Goal: Task Accomplishment & Management: Complete application form

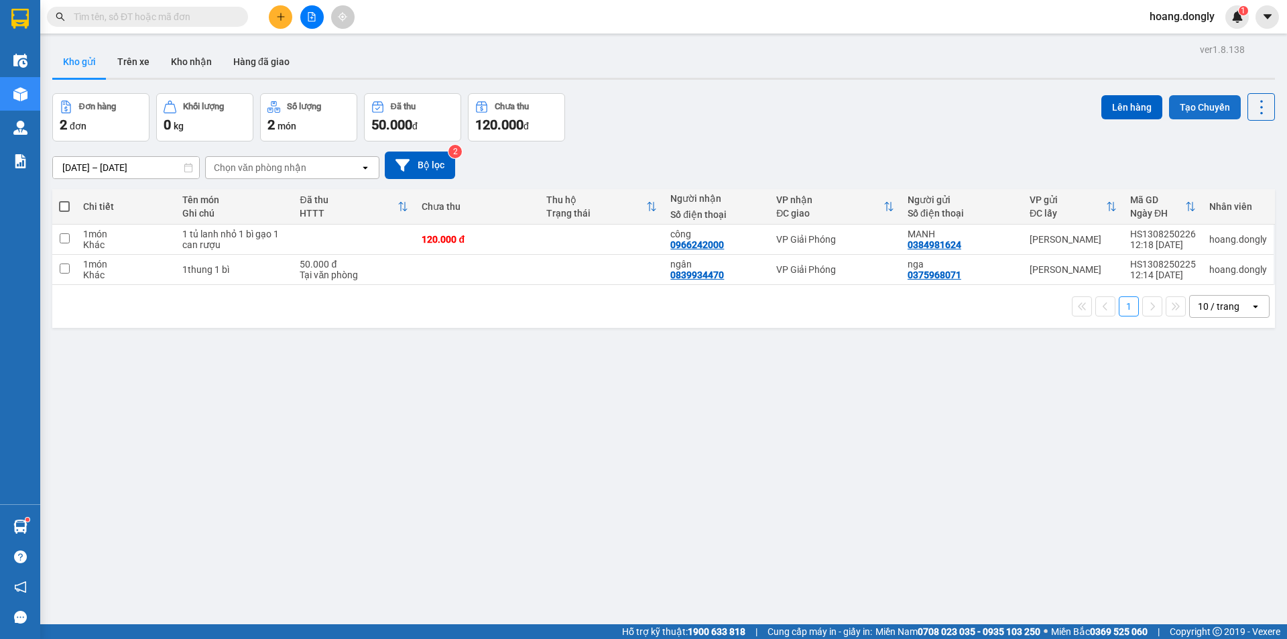
click at [1202, 108] on button "Tạo Chuyến" at bounding box center [1205, 107] width 72 height 24
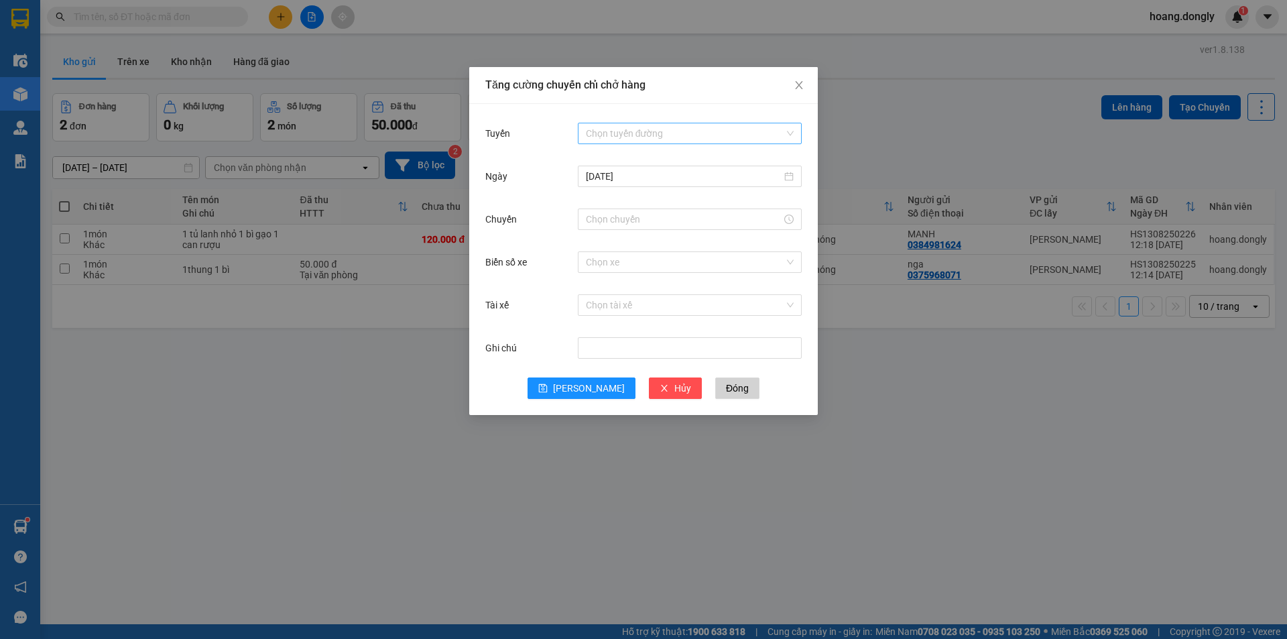
click at [794, 131] on div "Chọn tuyến đường" at bounding box center [690, 133] width 224 height 21
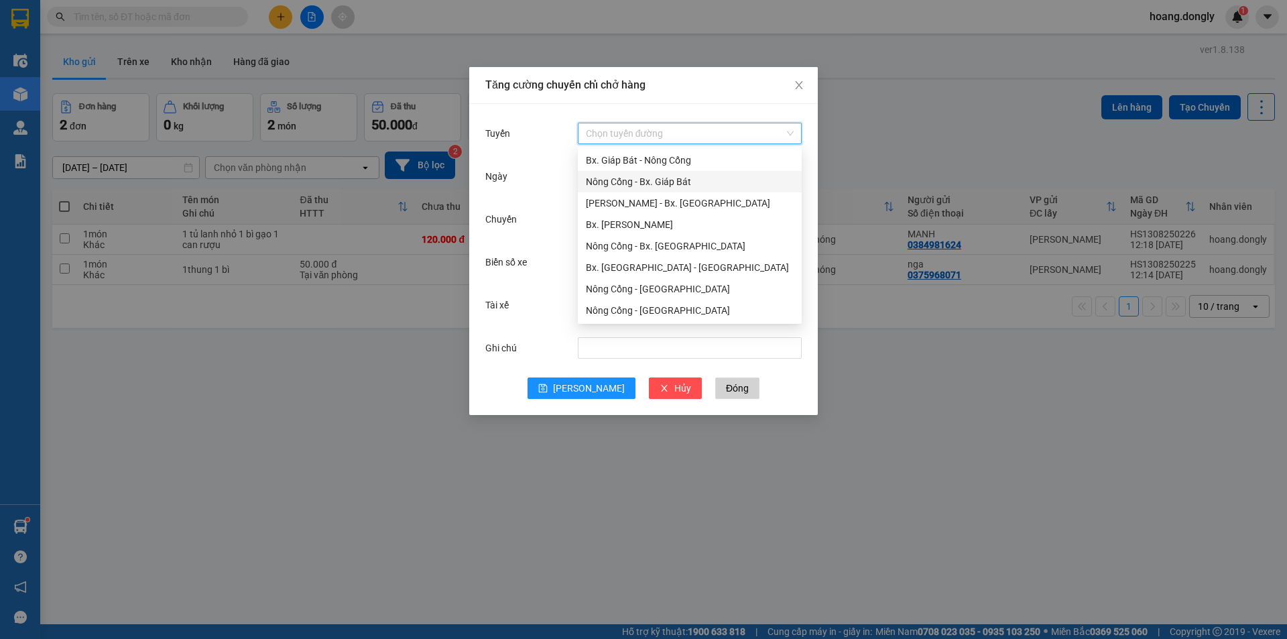
click at [688, 179] on div "Nông Cống - Bx. Giáp Bát" at bounding box center [690, 181] width 208 height 15
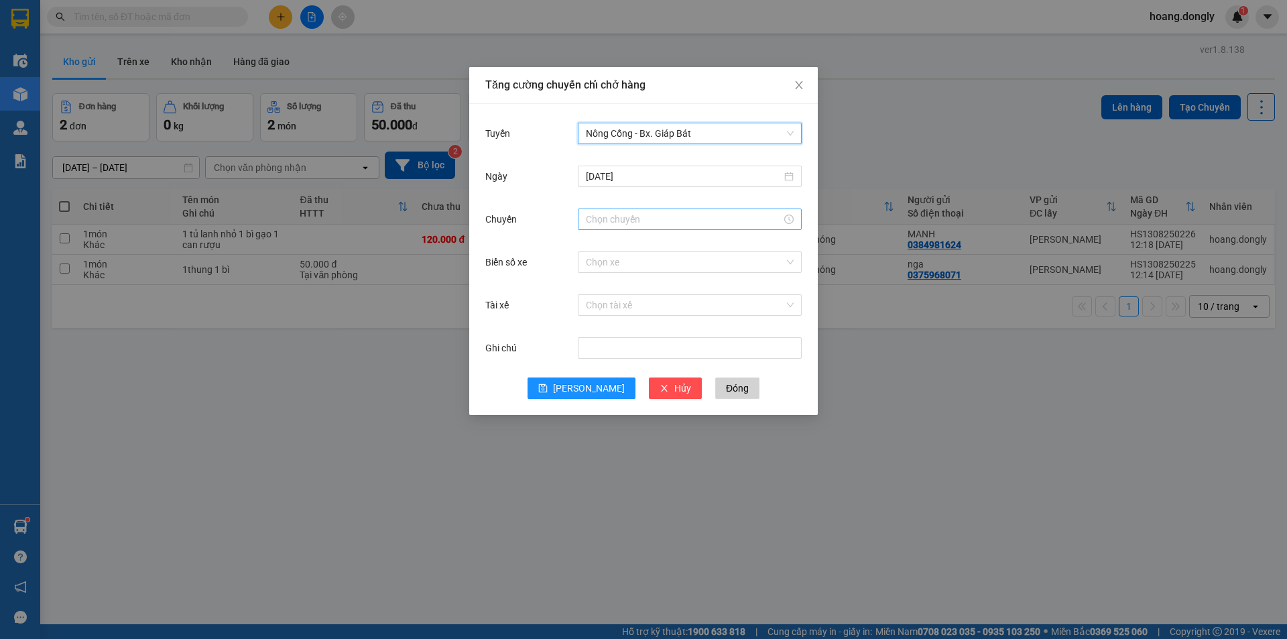
click at [704, 217] on input "Chuyến" at bounding box center [684, 219] width 196 height 15
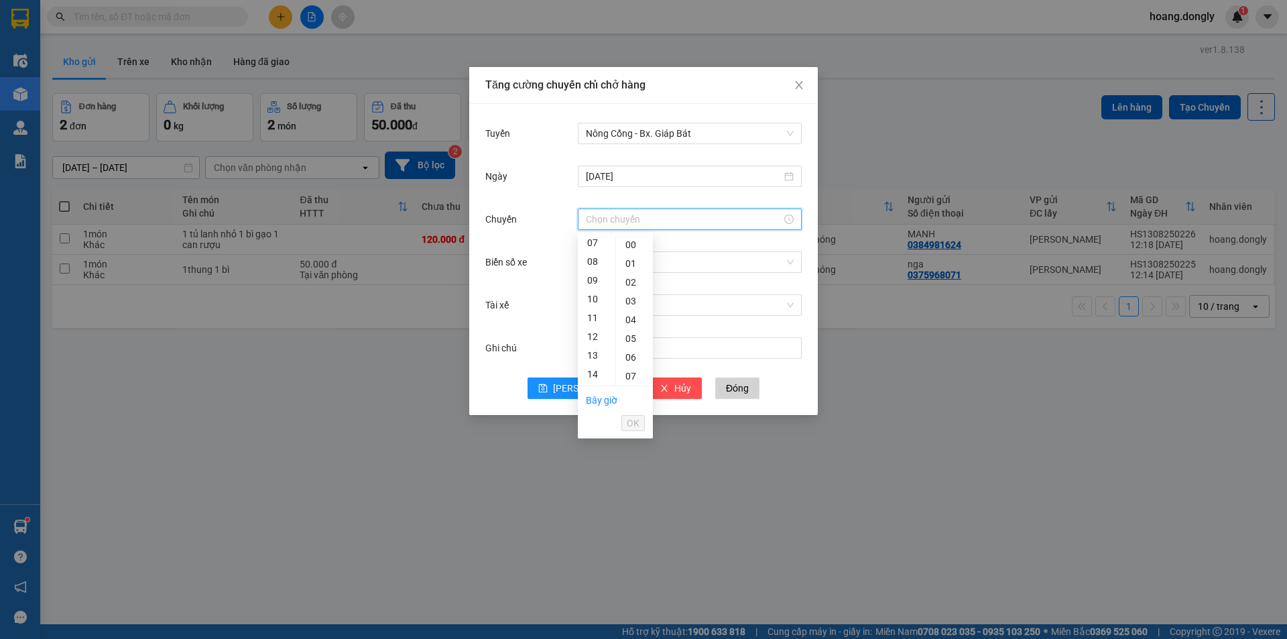
scroll to position [134, 0]
click at [589, 352] on div "13" at bounding box center [597, 354] width 38 height 19
type input "13:00"
click at [638, 421] on span "OK" at bounding box center [633, 423] width 13 height 15
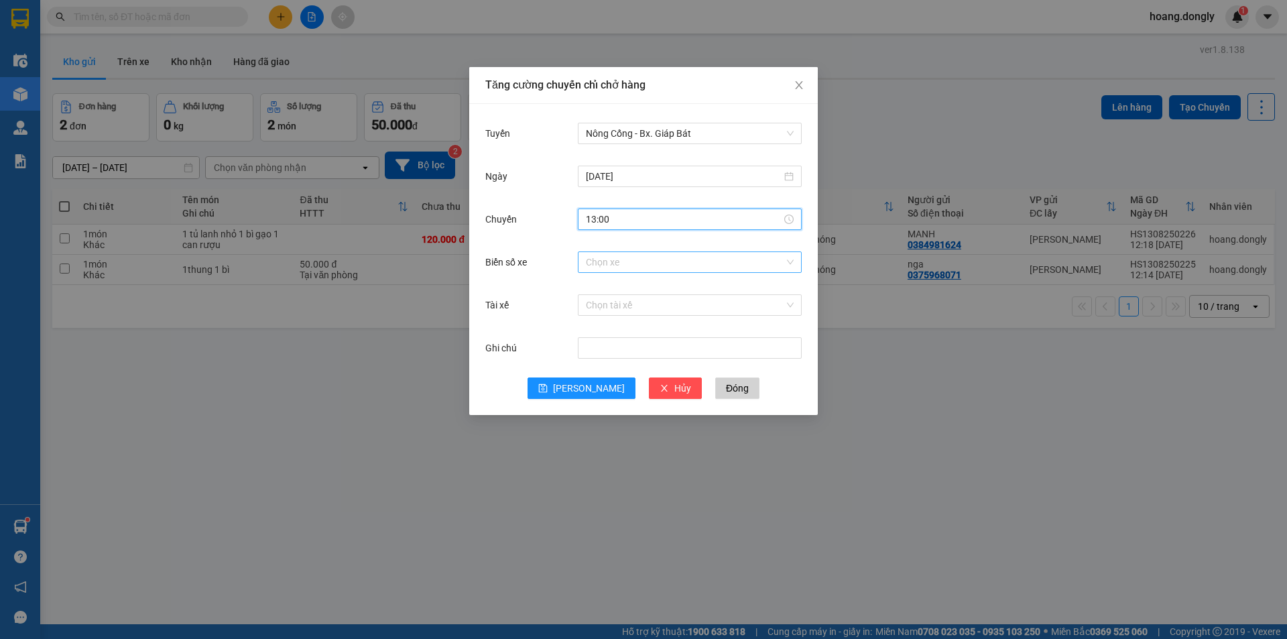
click at [631, 263] on input "Biển số xe" at bounding box center [685, 262] width 198 height 20
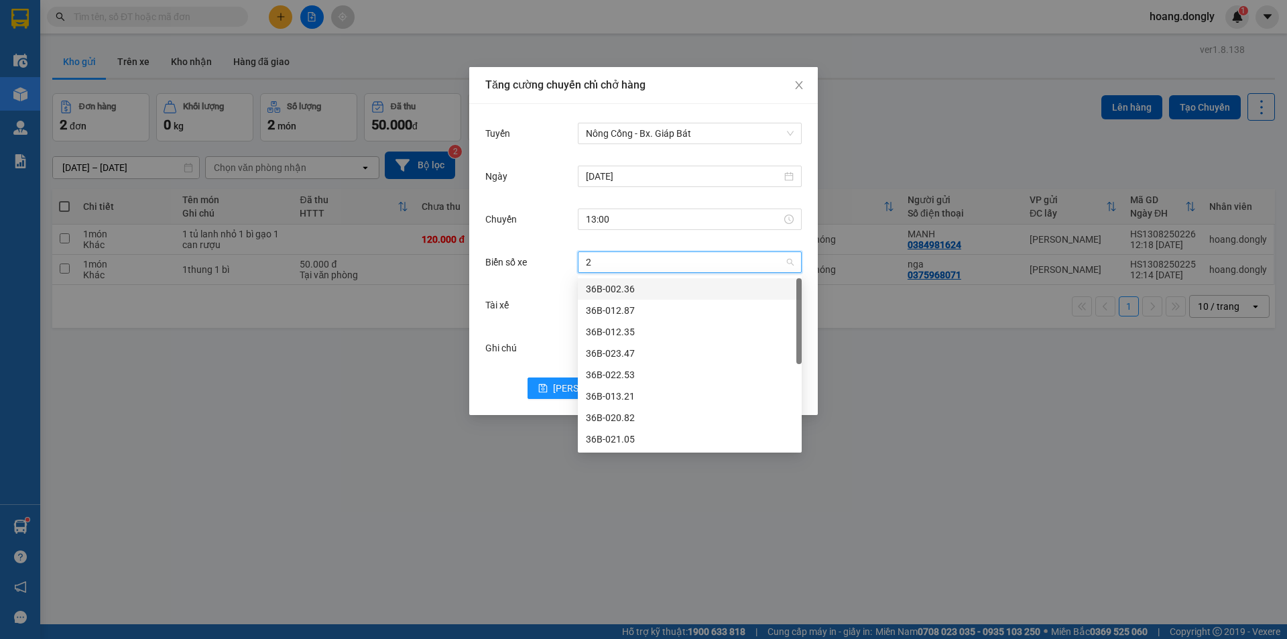
type input "23"
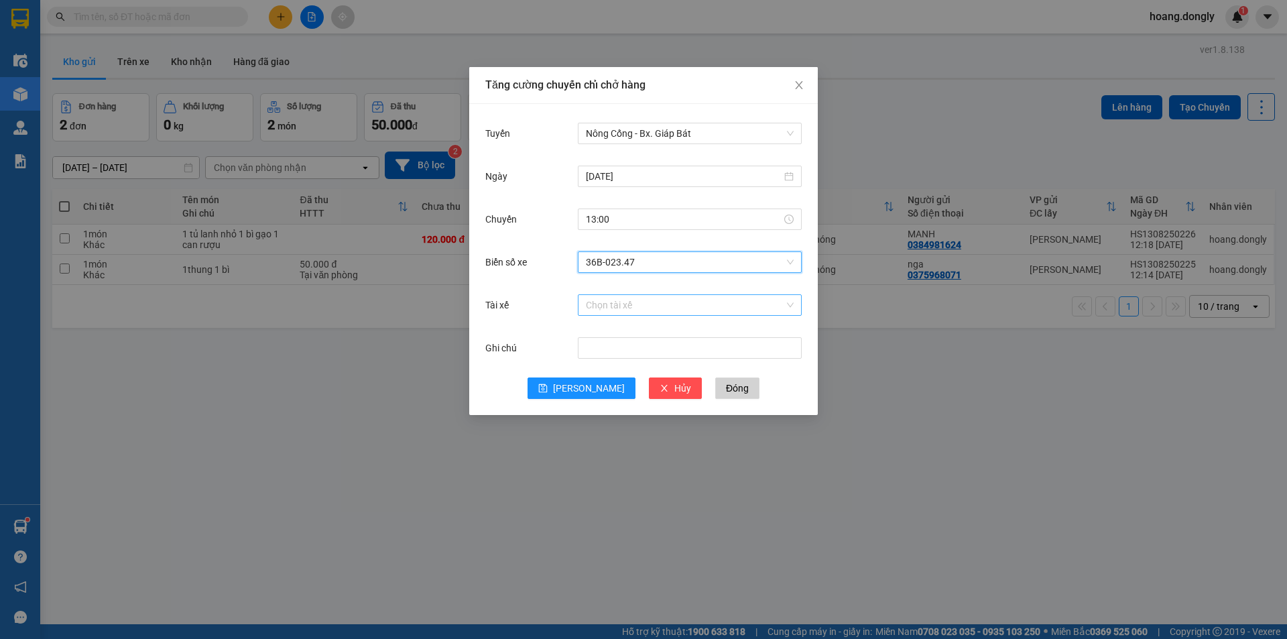
click at [619, 304] on input "Tài xế" at bounding box center [685, 305] width 198 height 20
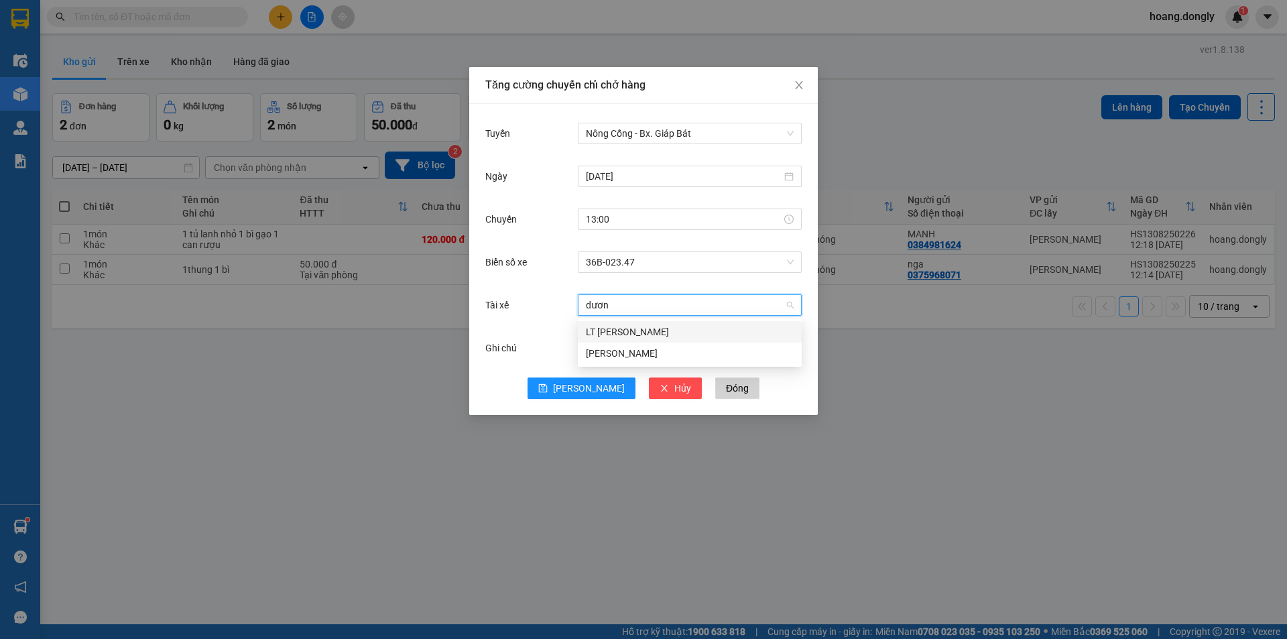
type input "dương"
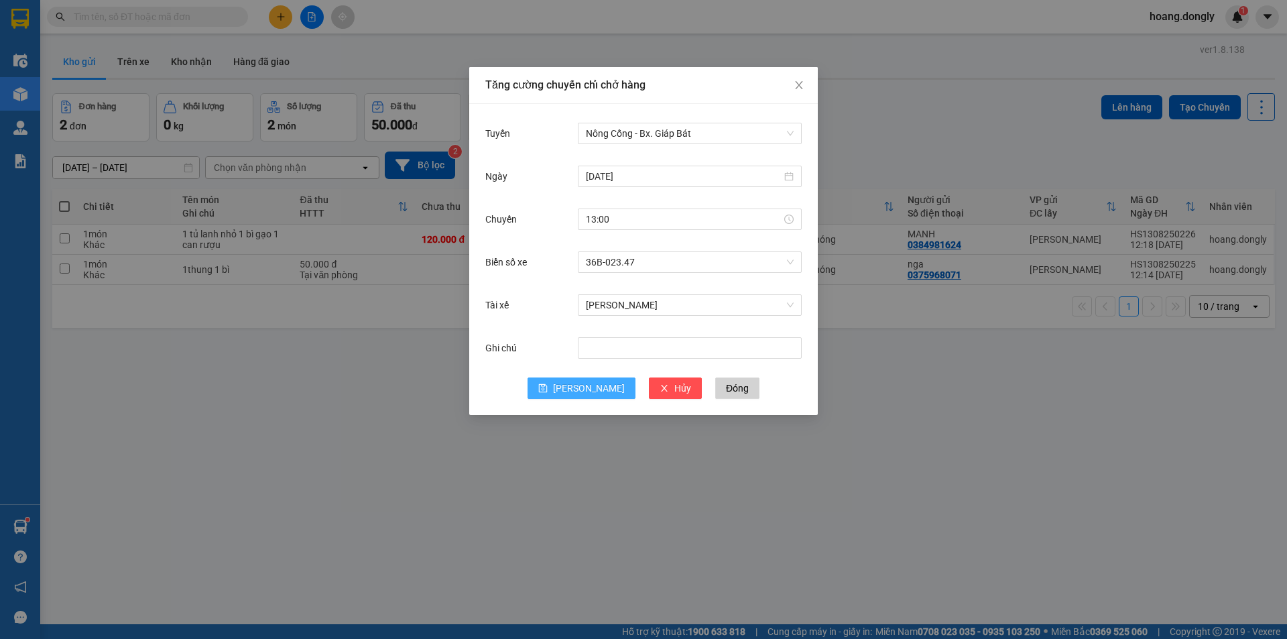
click at [584, 383] on span "[PERSON_NAME]" at bounding box center [589, 388] width 72 height 15
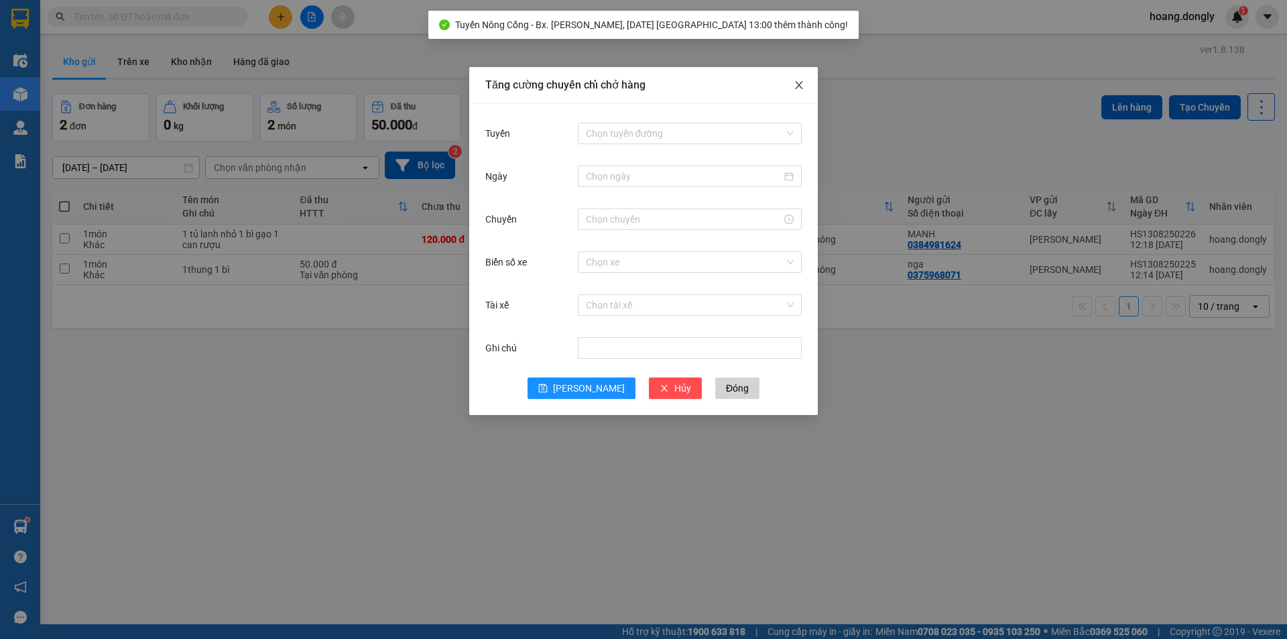
click at [799, 82] on icon "close" at bounding box center [799, 85] width 11 height 11
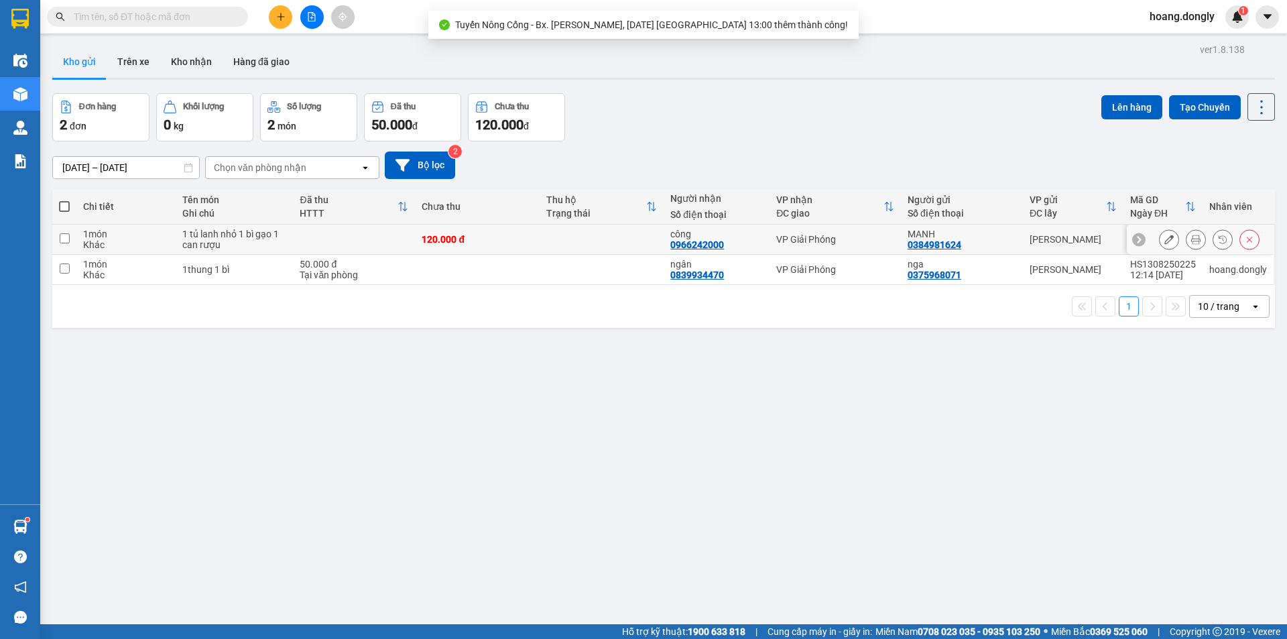
click at [369, 240] on td at bounding box center [354, 240] width 122 height 30
checkbox input "true"
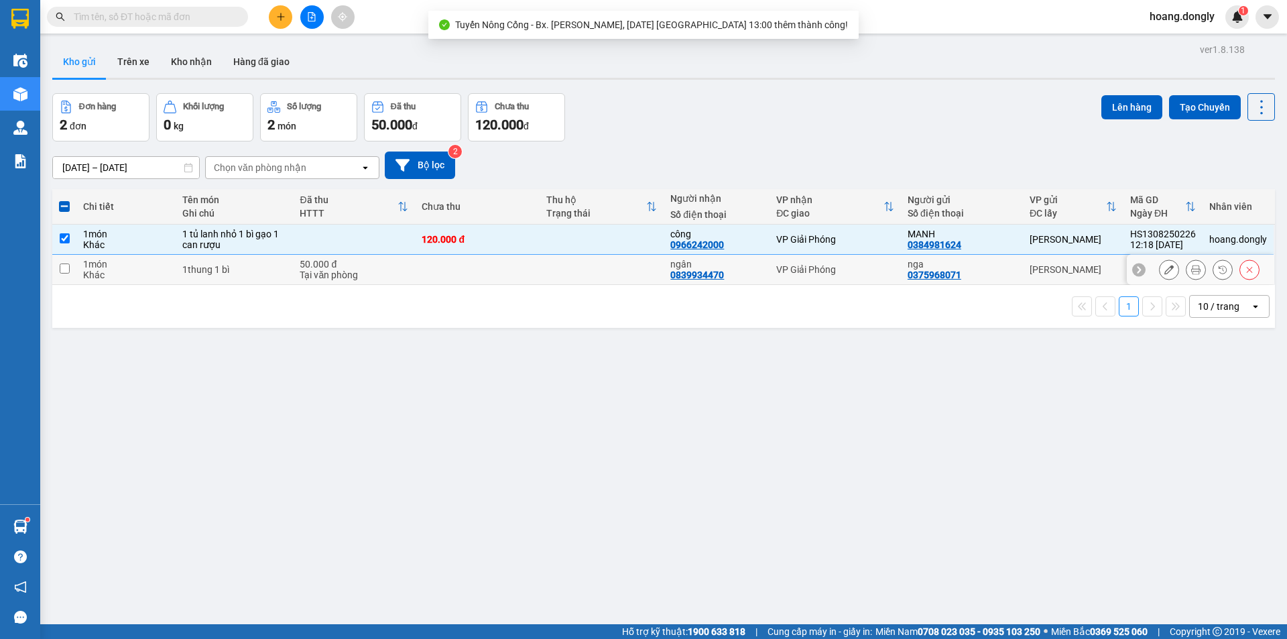
click at [332, 272] on div "Tại văn phòng" at bounding box center [354, 274] width 109 height 11
checkbox input "true"
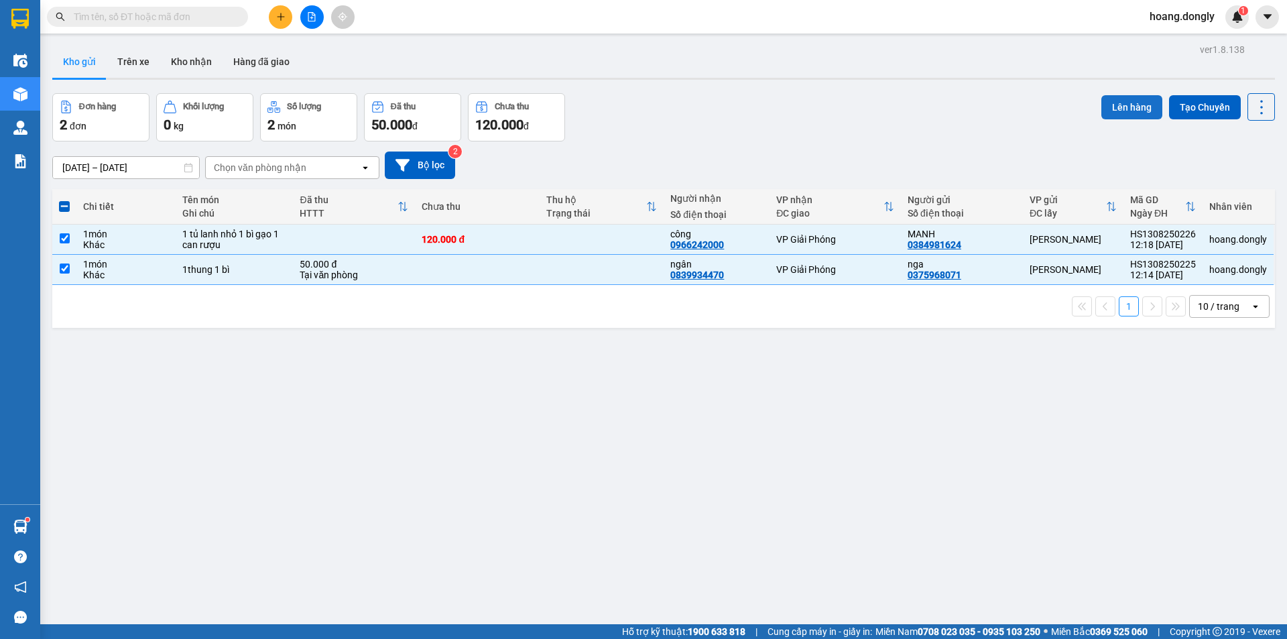
click at [1113, 105] on button "Lên hàng" at bounding box center [1131, 107] width 61 height 24
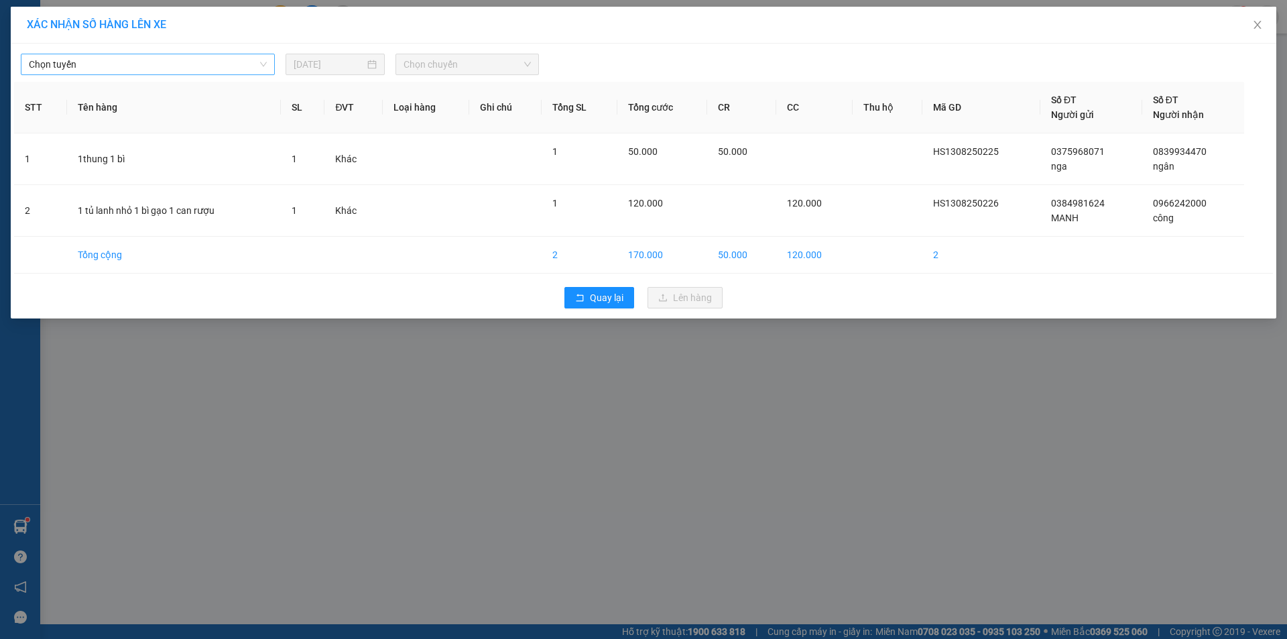
click at [263, 61] on span "Chọn tuyến" at bounding box center [148, 64] width 238 height 20
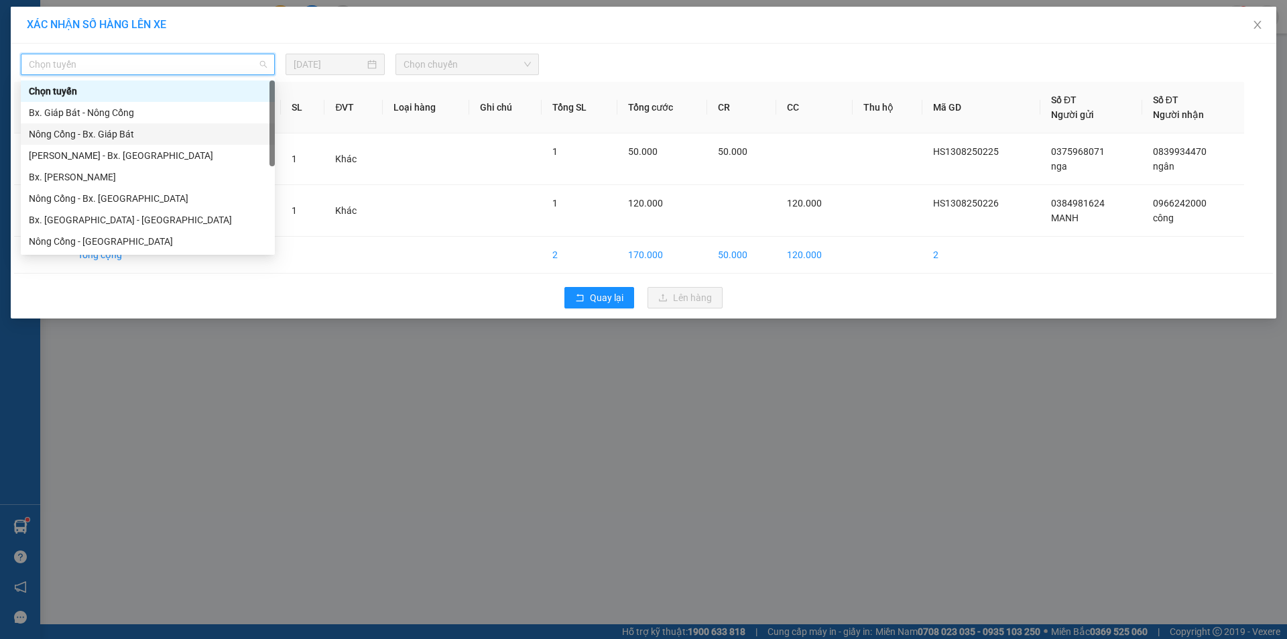
click at [109, 130] on div "Nông Cống - Bx. Giáp Bát" at bounding box center [148, 134] width 238 height 15
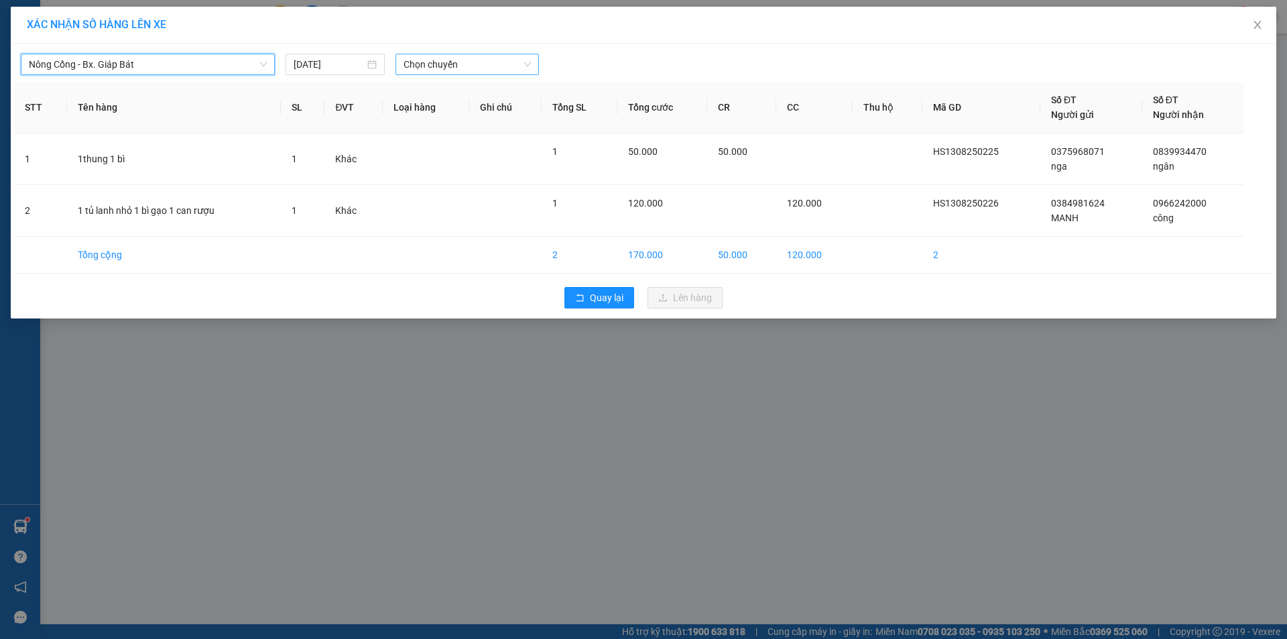
click at [523, 63] on span "Chọn chuyến" at bounding box center [466, 64] width 127 height 20
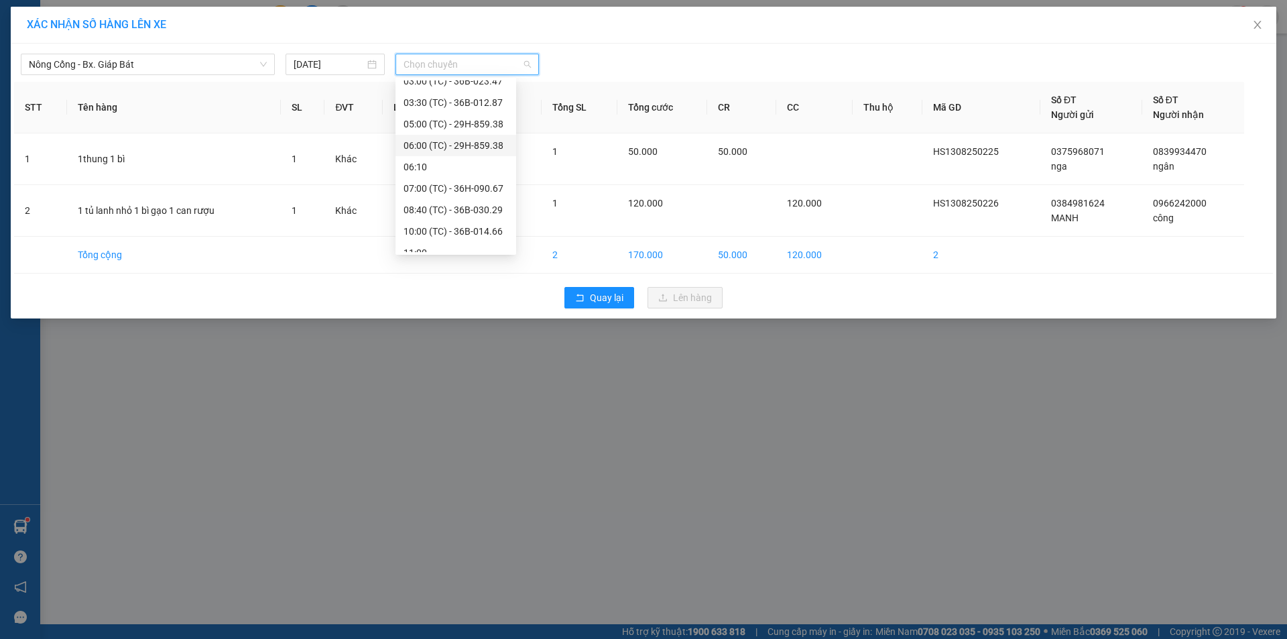
scroll to position [86, 0]
click at [448, 239] on div "13:00 (TC) - 36B-023.47" at bounding box center [455, 241] width 105 height 15
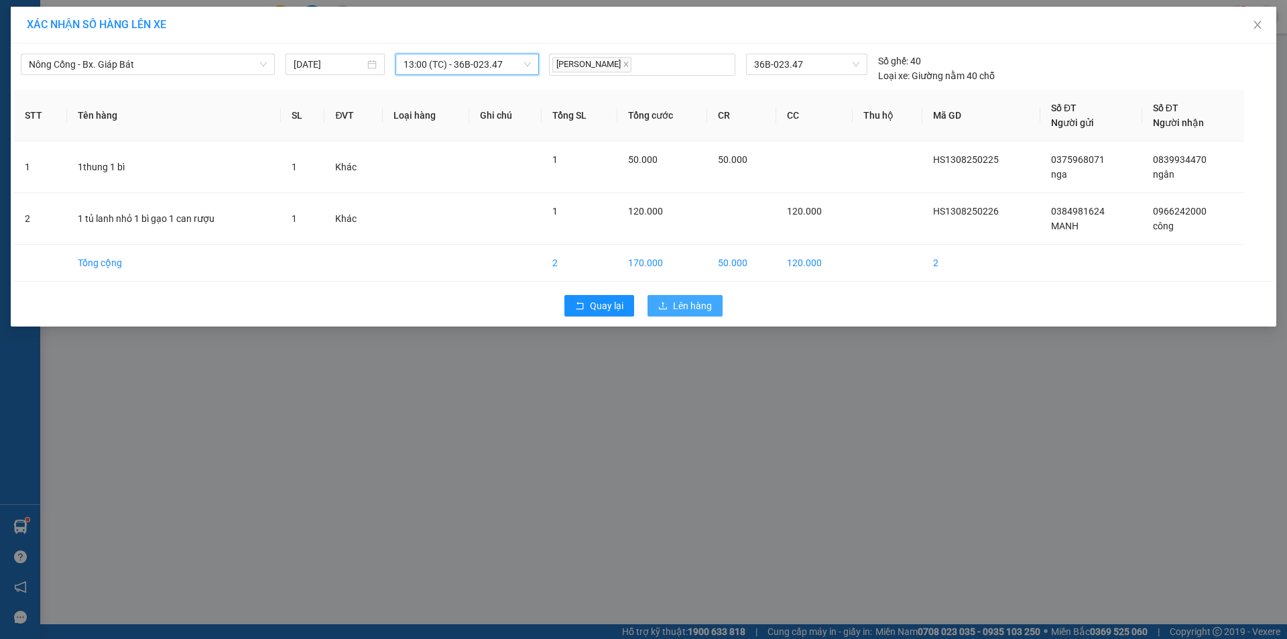
click at [680, 300] on span "Lên hàng" at bounding box center [692, 305] width 39 height 15
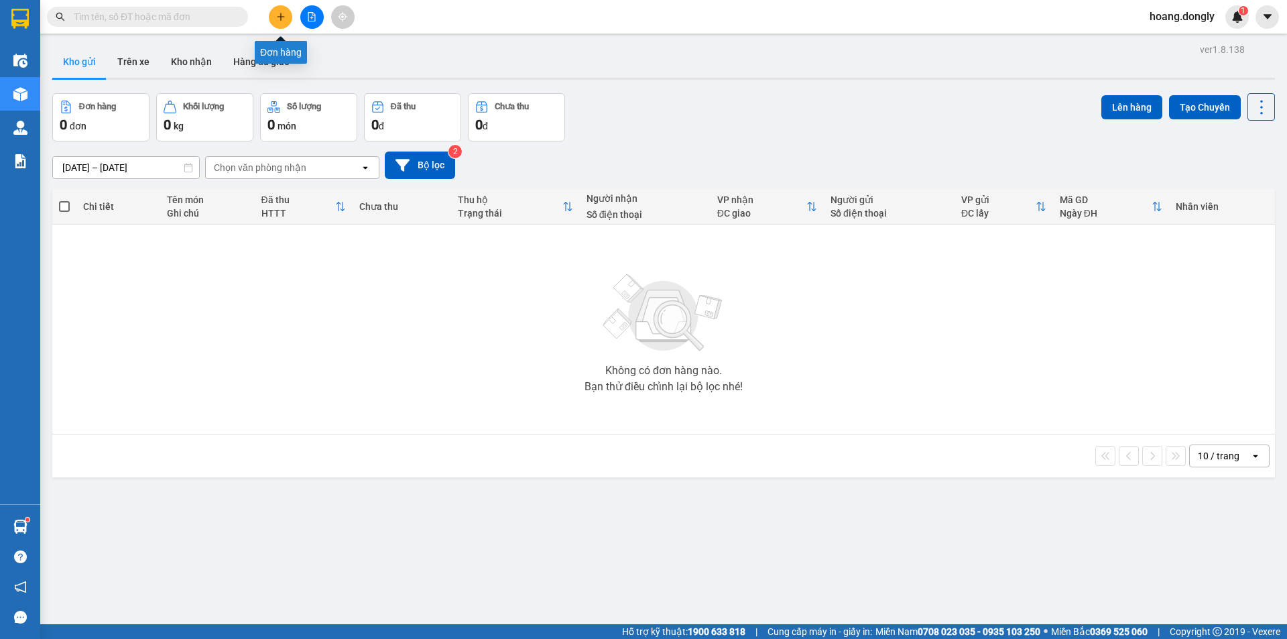
click at [277, 19] on icon "plus" at bounding box center [280, 16] width 9 height 9
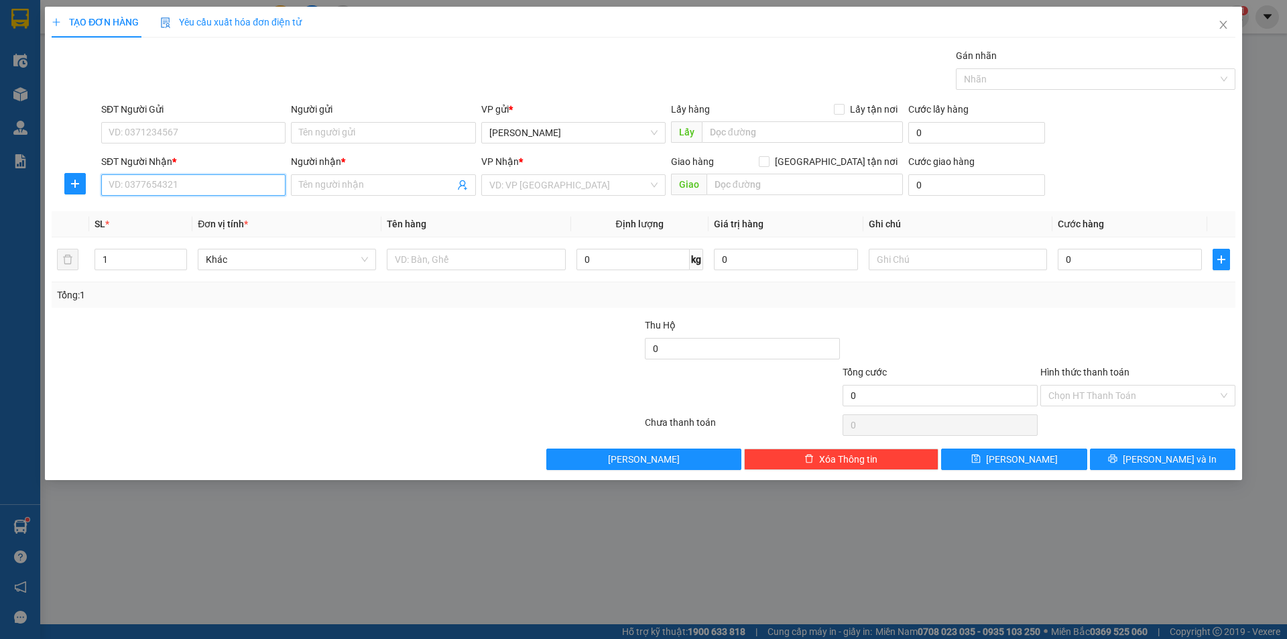
click at [178, 187] on input "SĐT Người Nhận *" at bounding box center [193, 184] width 184 height 21
type input "0985388016"
click at [190, 210] on div "0985388016 - thê anh" at bounding box center [193, 211] width 168 height 15
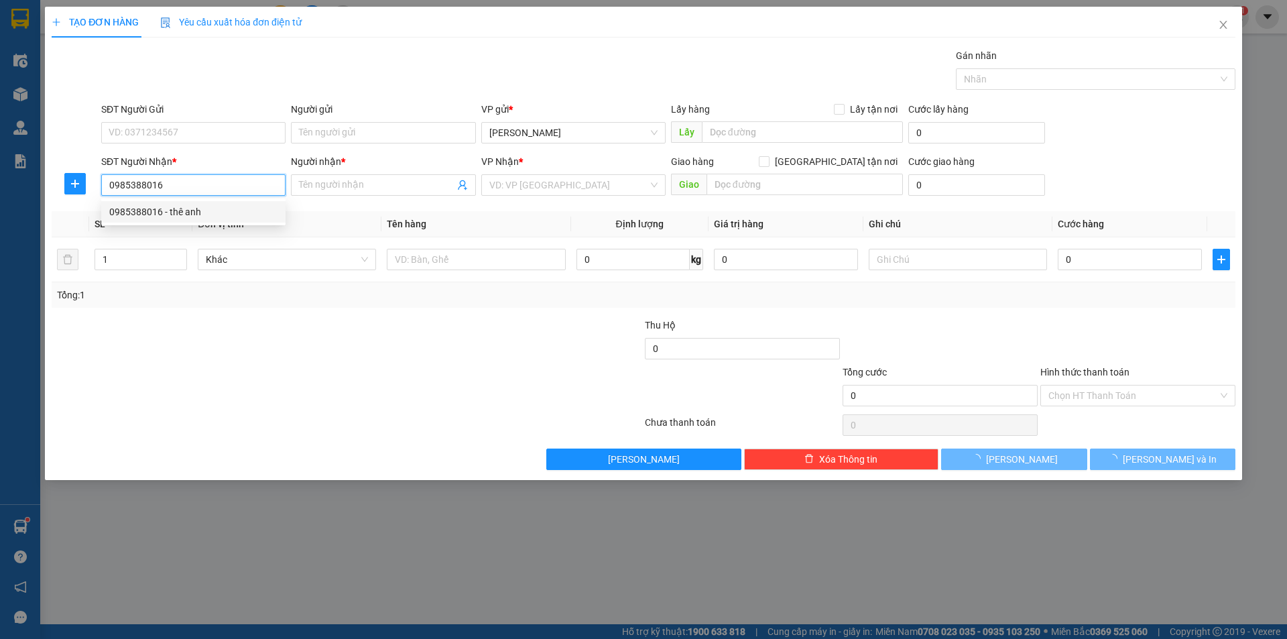
type input "thê anh"
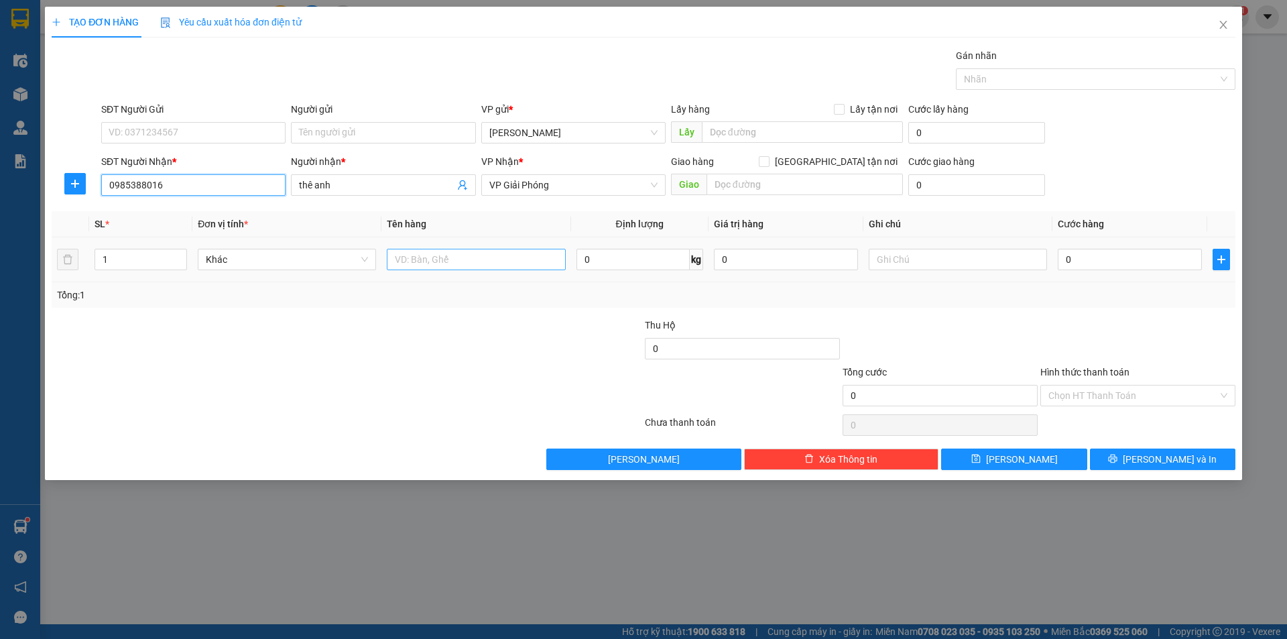
type input "0985388016"
click at [438, 265] on input "text" at bounding box center [476, 259] width 178 height 21
type input "1 thùng xốp 1 túi thuốc"
click at [1060, 256] on input "0" at bounding box center [1130, 259] width 144 height 21
click at [1060, 257] on input "0" at bounding box center [1130, 259] width 144 height 21
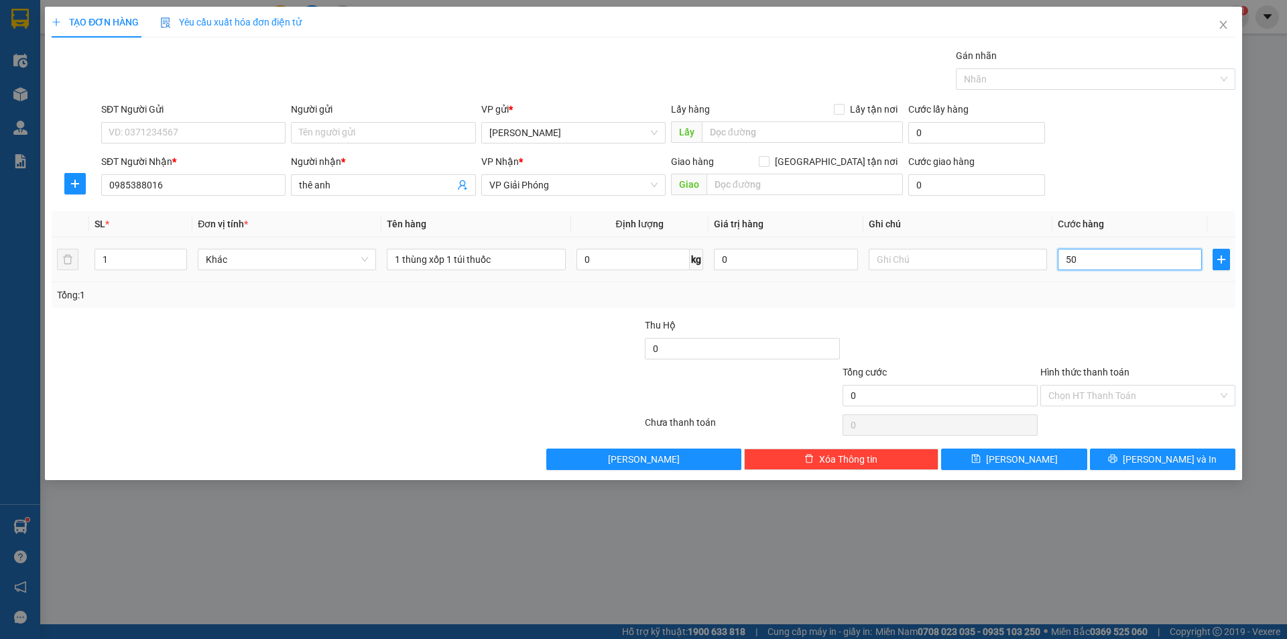
type input "540"
type input "50"
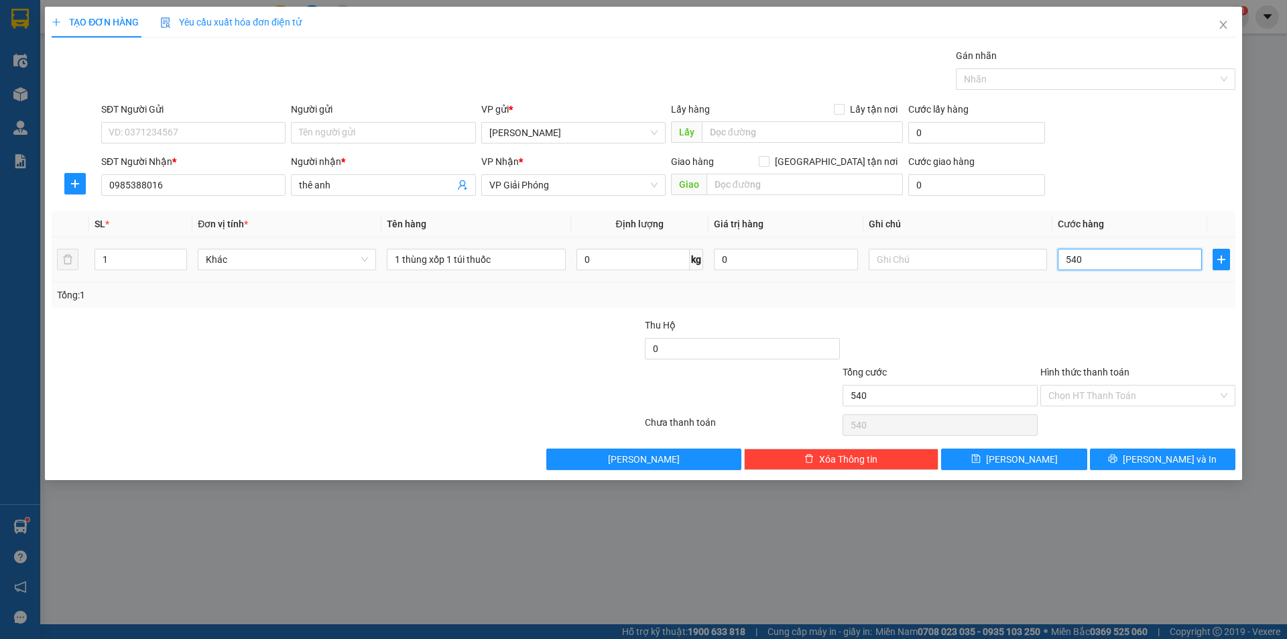
type input "50"
click at [1099, 308] on div "Transit Pickup Surcharge Ids Transit Deliver Surcharge Ids Transit Deliver Surc…" at bounding box center [644, 259] width 1184 height 422
type input "50.000"
click at [1223, 394] on div "Chọn HT Thanh Toán" at bounding box center [1137, 395] width 195 height 21
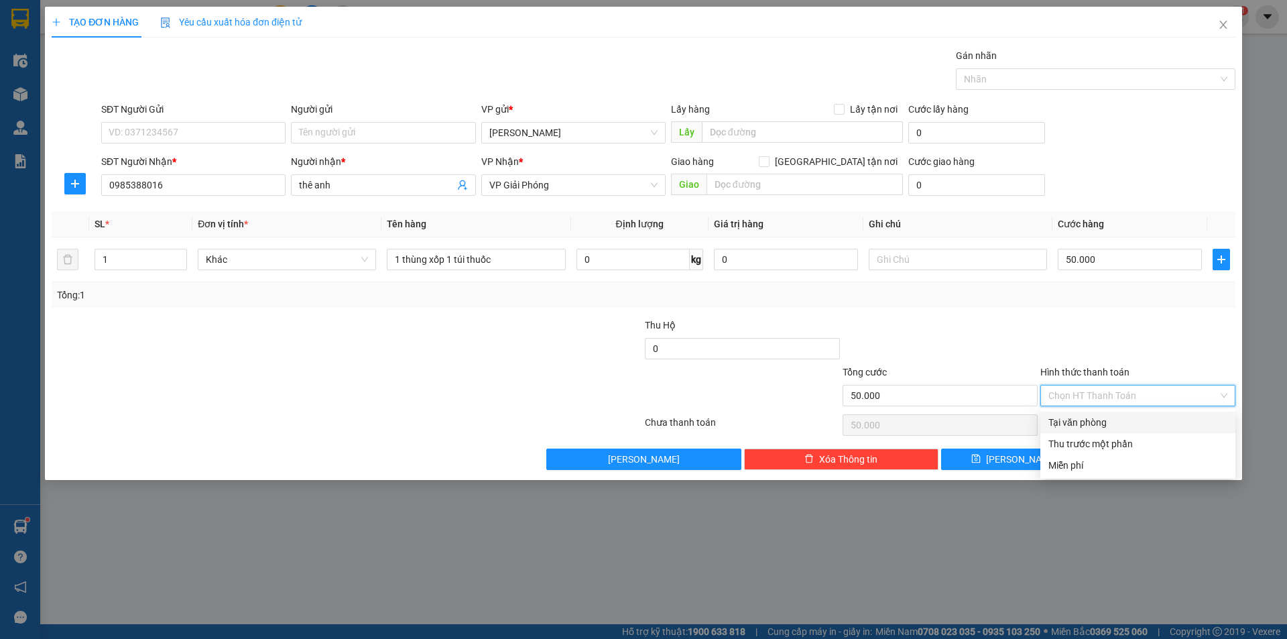
click at [1105, 420] on div "Tại văn phòng" at bounding box center [1137, 422] width 179 height 15
type input "0"
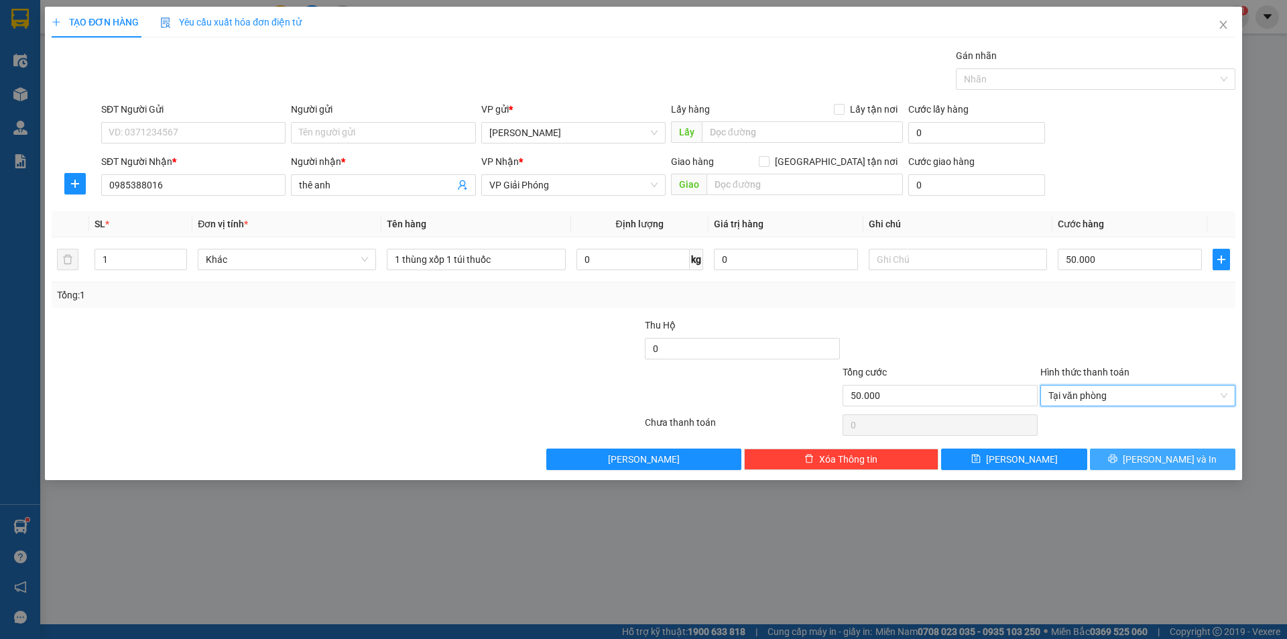
click at [1169, 462] on span "[PERSON_NAME] và In" at bounding box center [1170, 459] width 94 height 15
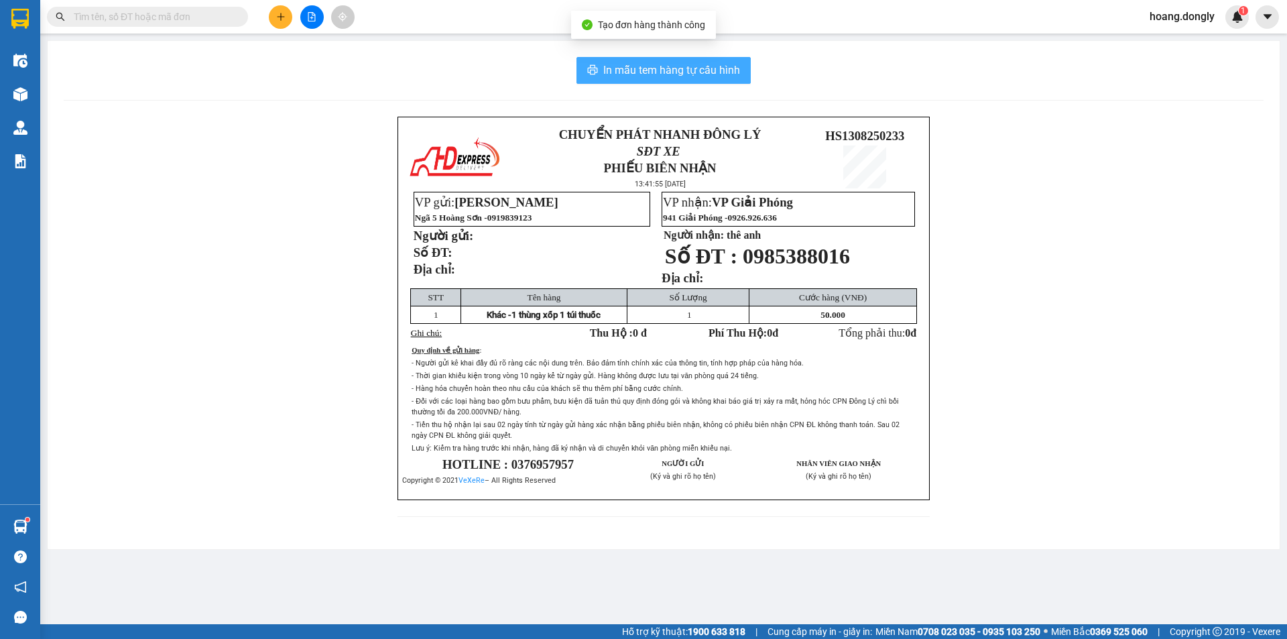
click at [675, 68] on span "In mẫu tem hàng tự cấu hình" at bounding box center [671, 70] width 137 height 17
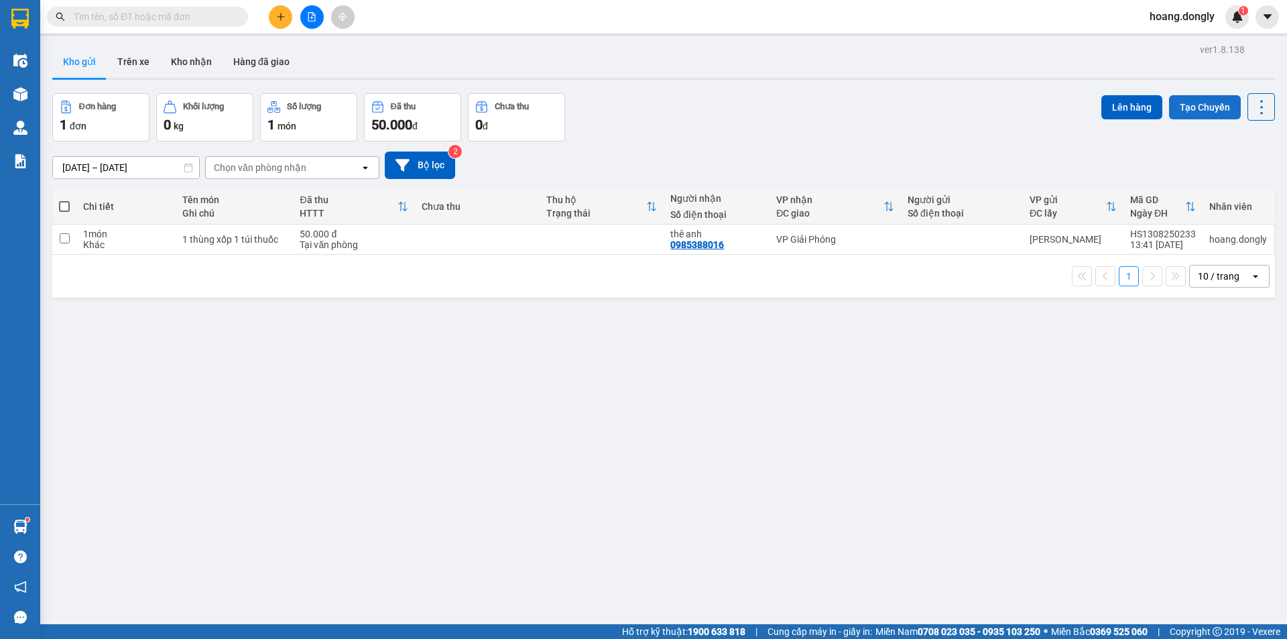
click at [1211, 103] on button "Tạo Chuyến" at bounding box center [1205, 107] width 72 height 24
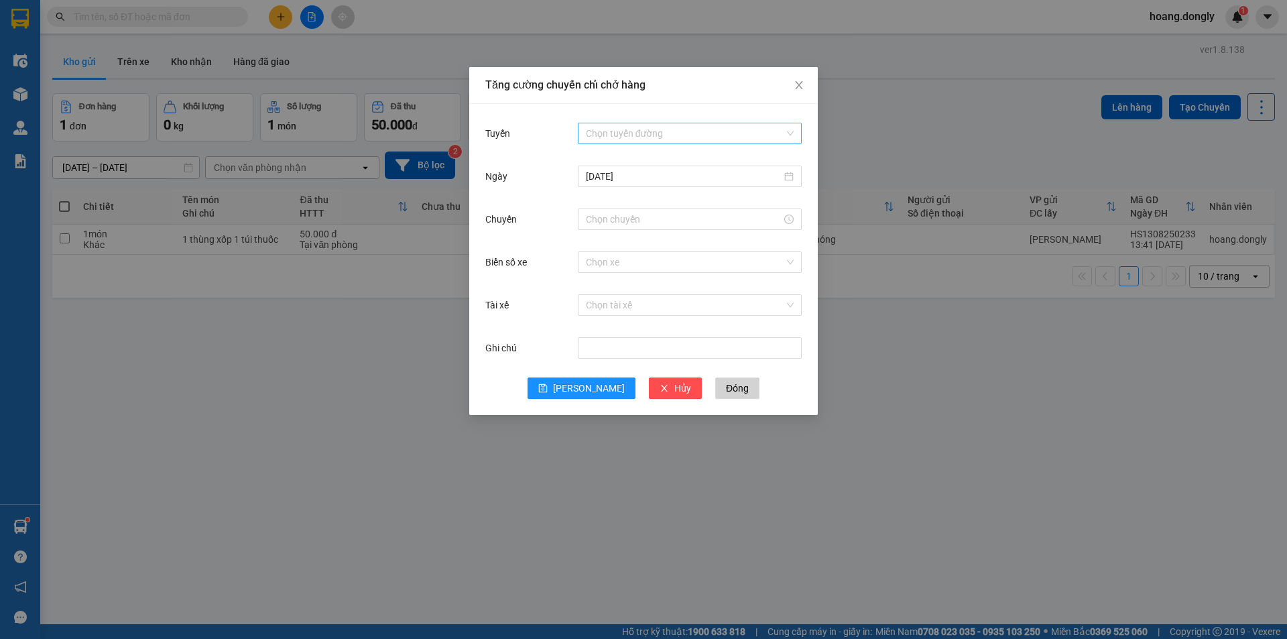
click at [795, 127] on div "Chọn tuyến đường" at bounding box center [690, 133] width 224 height 21
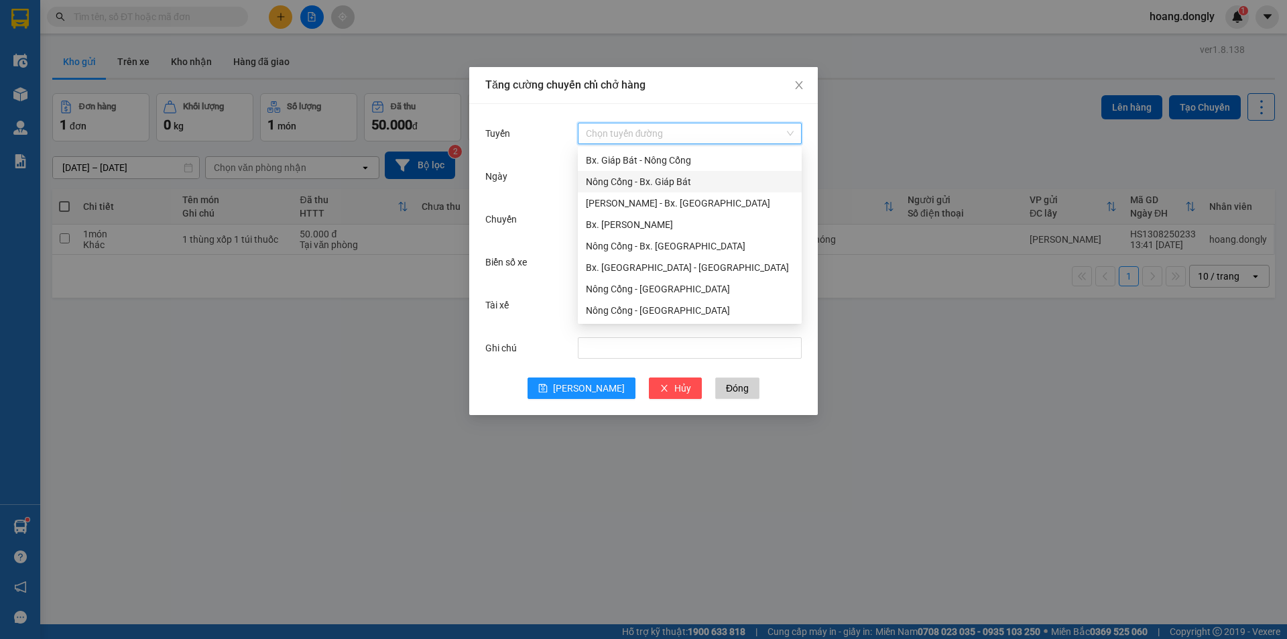
click at [664, 183] on div "Nông Cống - Bx. Giáp Bát" at bounding box center [690, 181] width 208 height 15
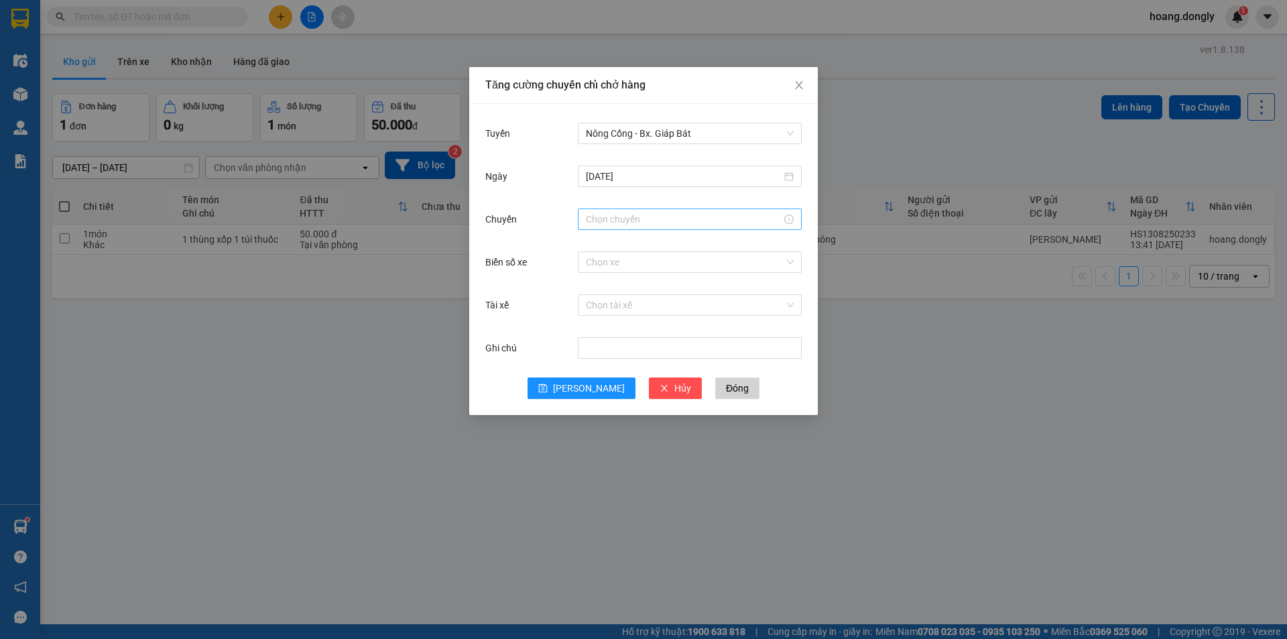
click at [784, 219] on div at bounding box center [690, 219] width 208 height 15
click at [592, 372] on div "14" at bounding box center [597, 373] width 38 height 19
type input "14:00"
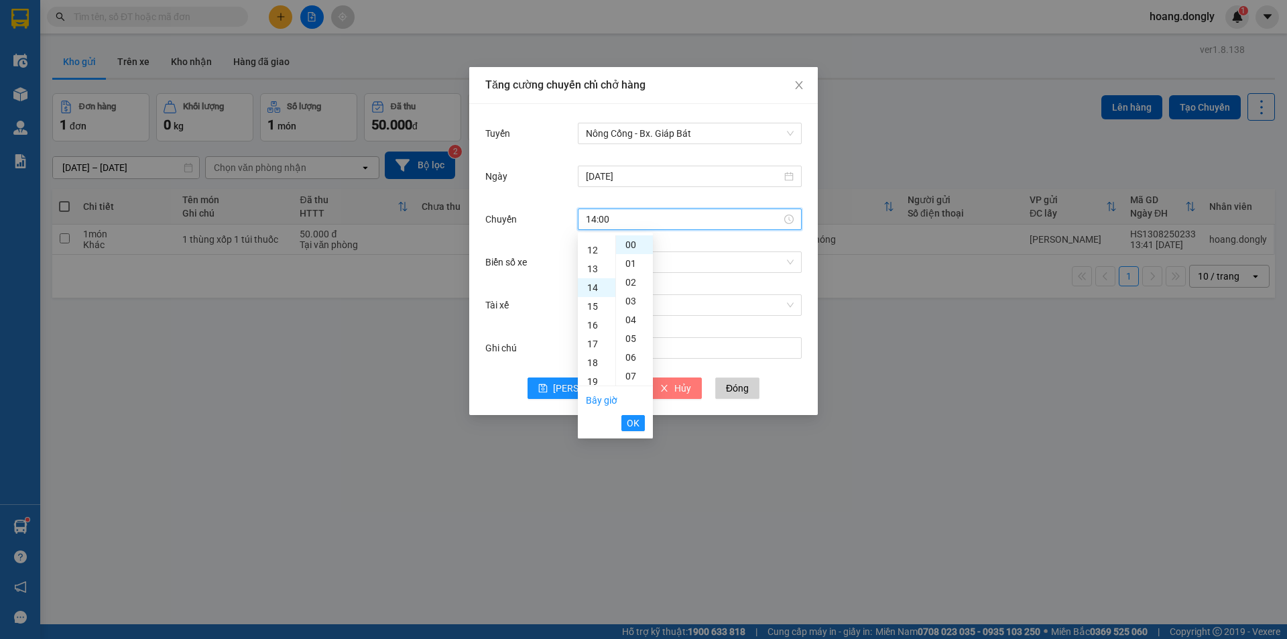
scroll to position [263, 0]
click at [628, 426] on span "OK" at bounding box center [633, 423] width 13 height 15
click at [633, 260] on input "Biển số xe" at bounding box center [685, 262] width 198 height 20
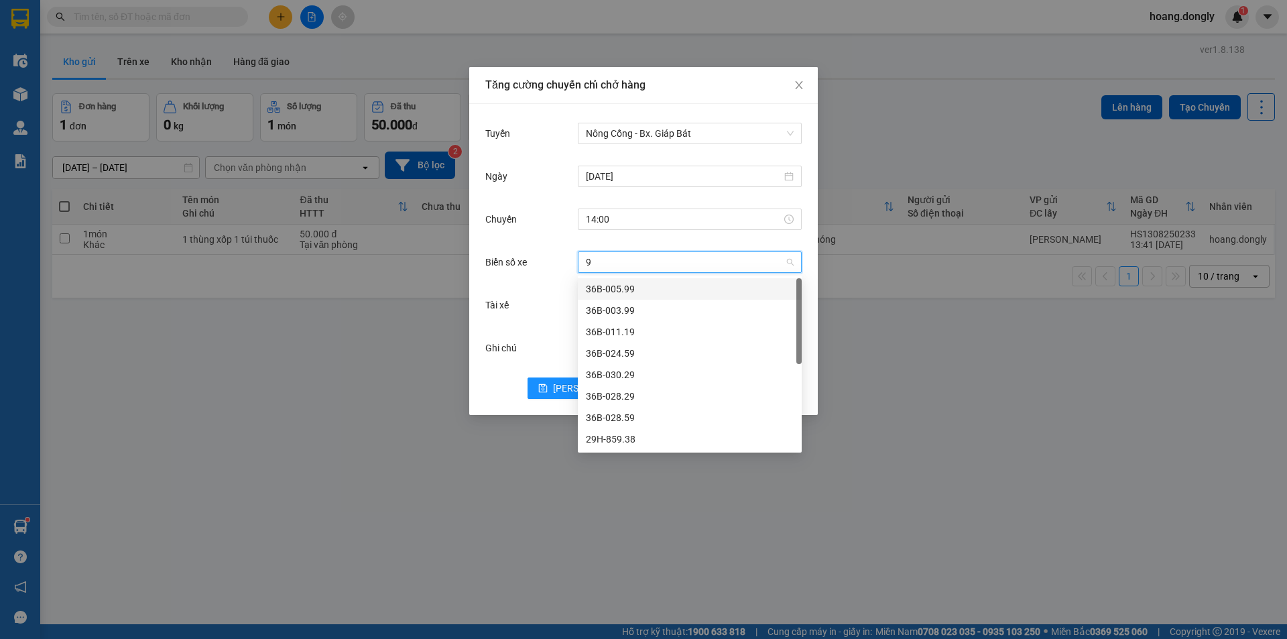
type input "90"
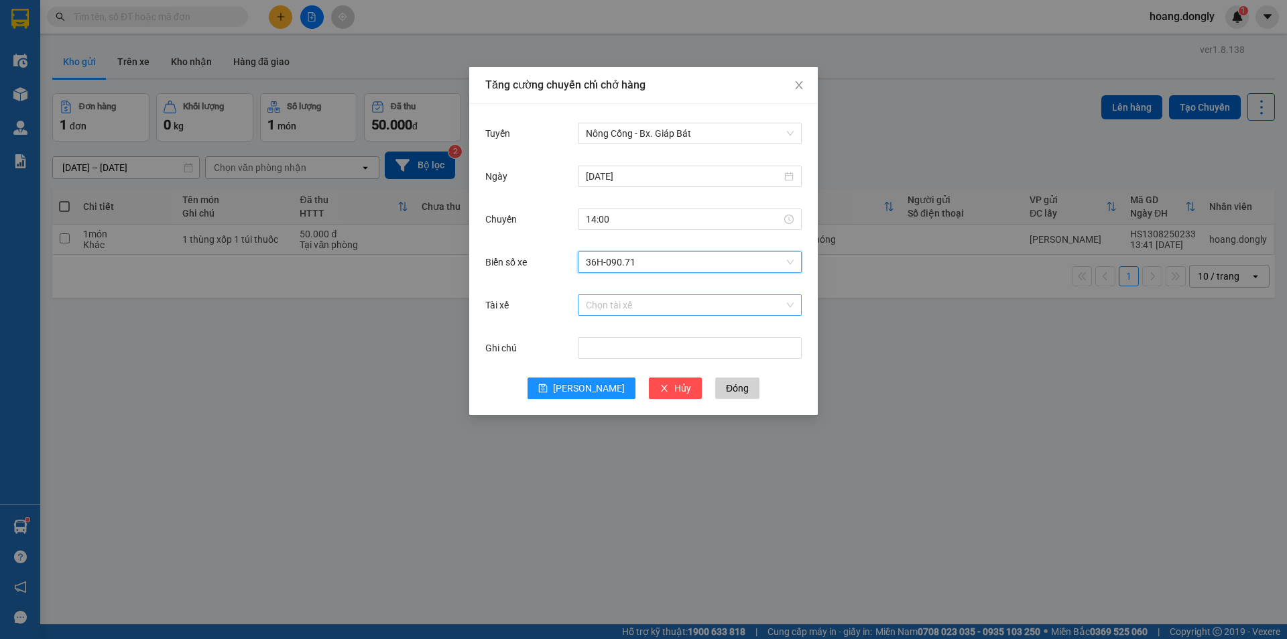
click at [607, 306] on input "Tài xế" at bounding box center [685, 305] width 198 height 20
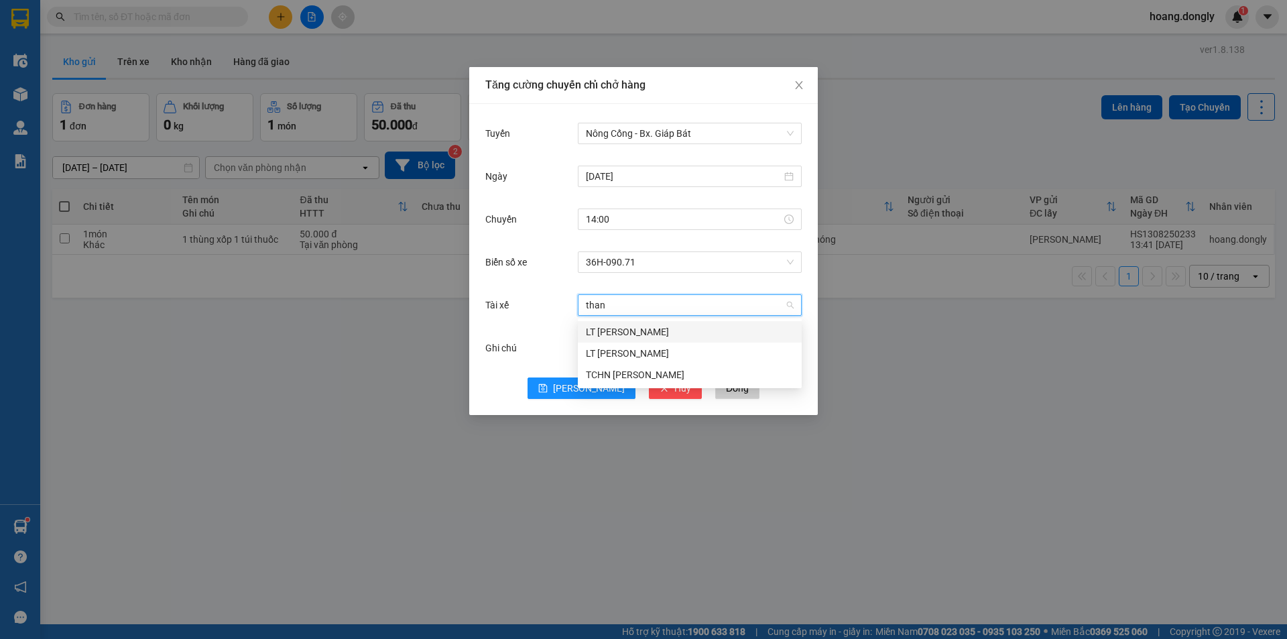
type input "thanh"
click at [605, 326] on div "LT [PERSON_NAME]" at bounding box center [690, 331] width 208 height 15
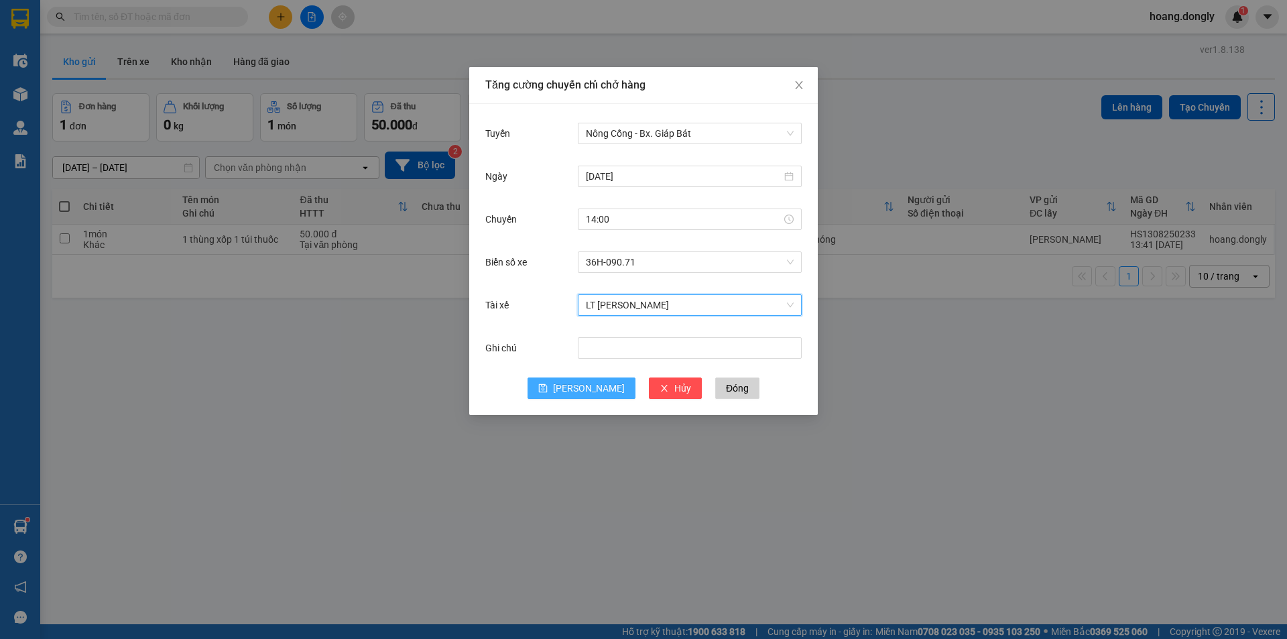
click at [580, 391] on button "[PERSON_NAME]" at bounding box center [581, 387] width 108 height 21
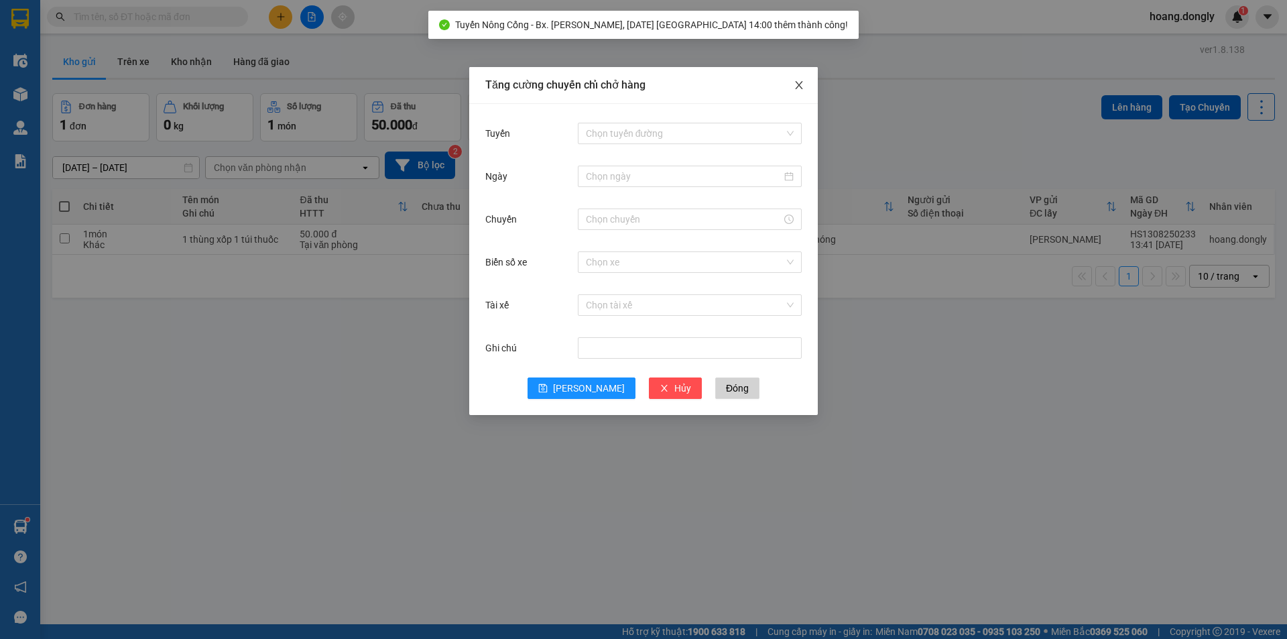
click at [801, 84] on icon "close" at bounding box center [798, 85] width 7 height 8
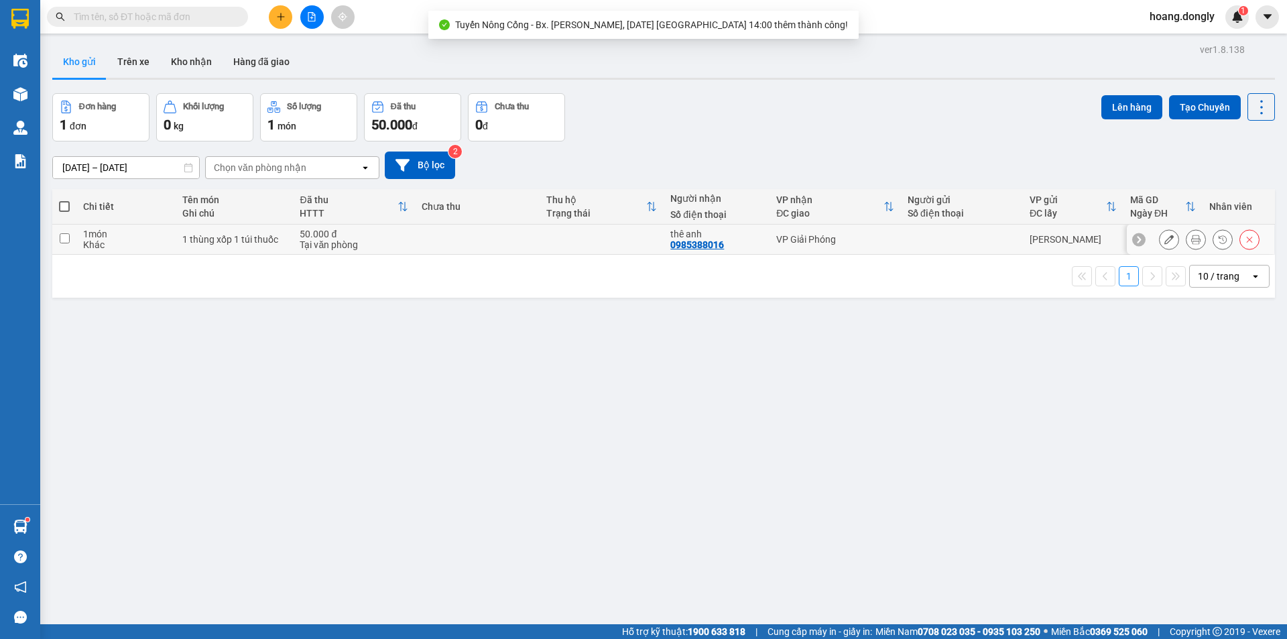
click at [418, 248] on td at bounding box center [477, 240] width 124 height 30
checkbox input "true"
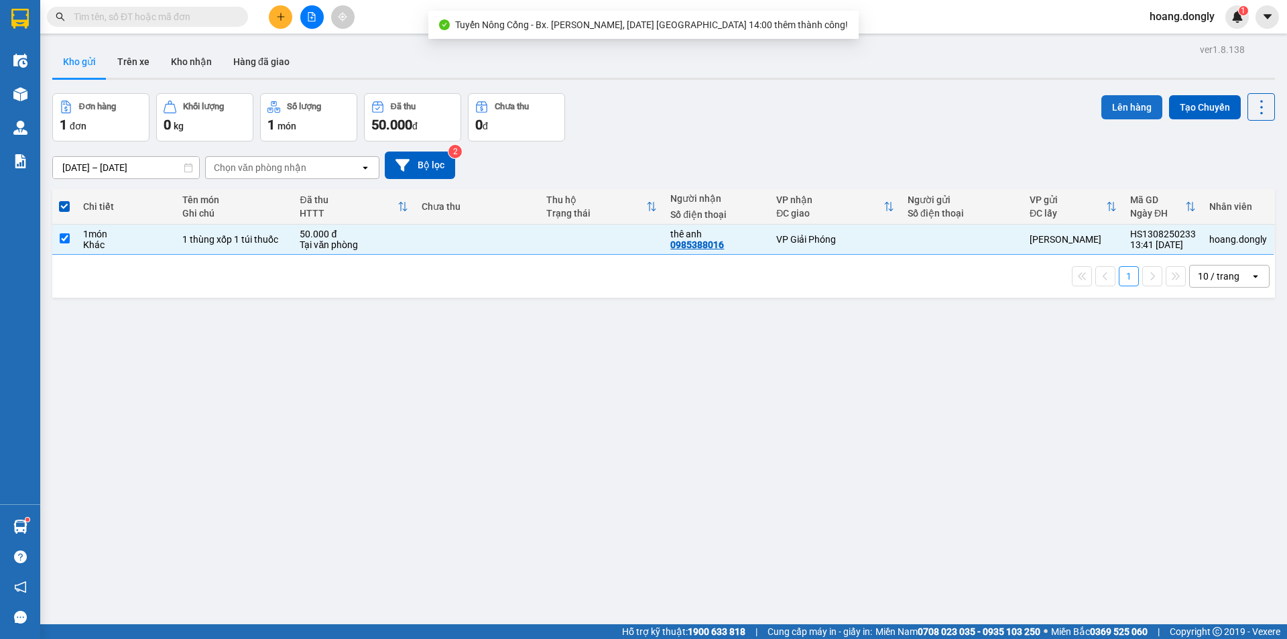
click at [1121, 105] on button "Lên hàng" at bounding box center [1131, 107] width 61 height 24
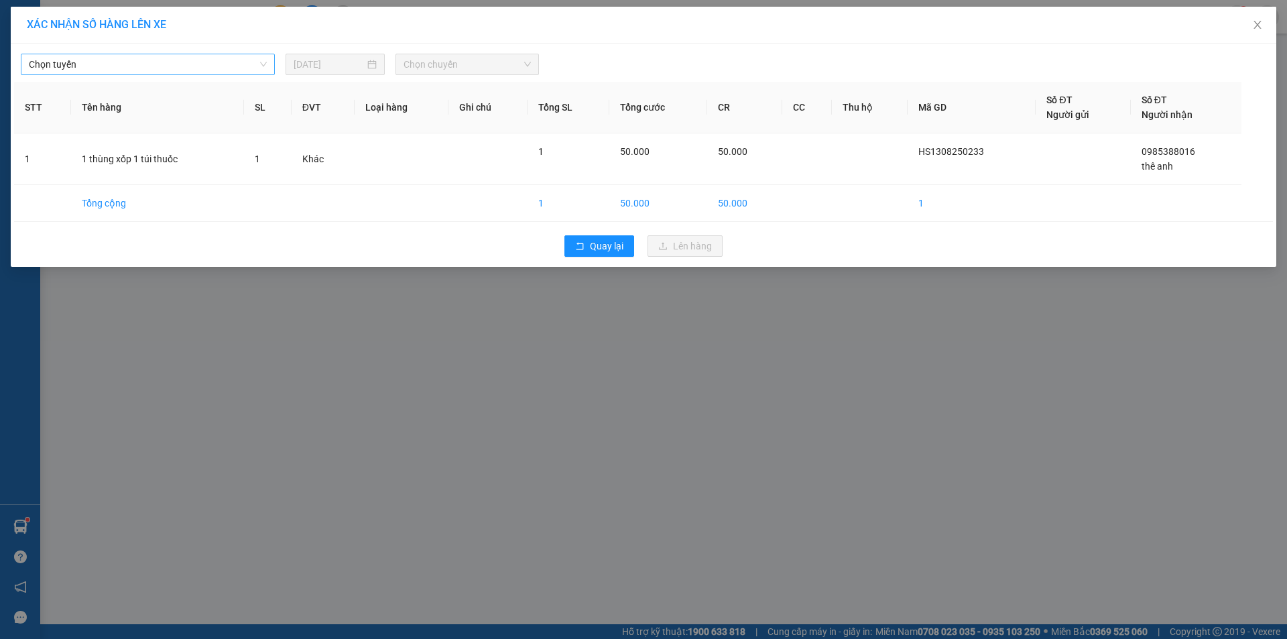
click at [263, 62] on span "Chọn tuyến" at bounding box center [148, 64] width 238 height 20
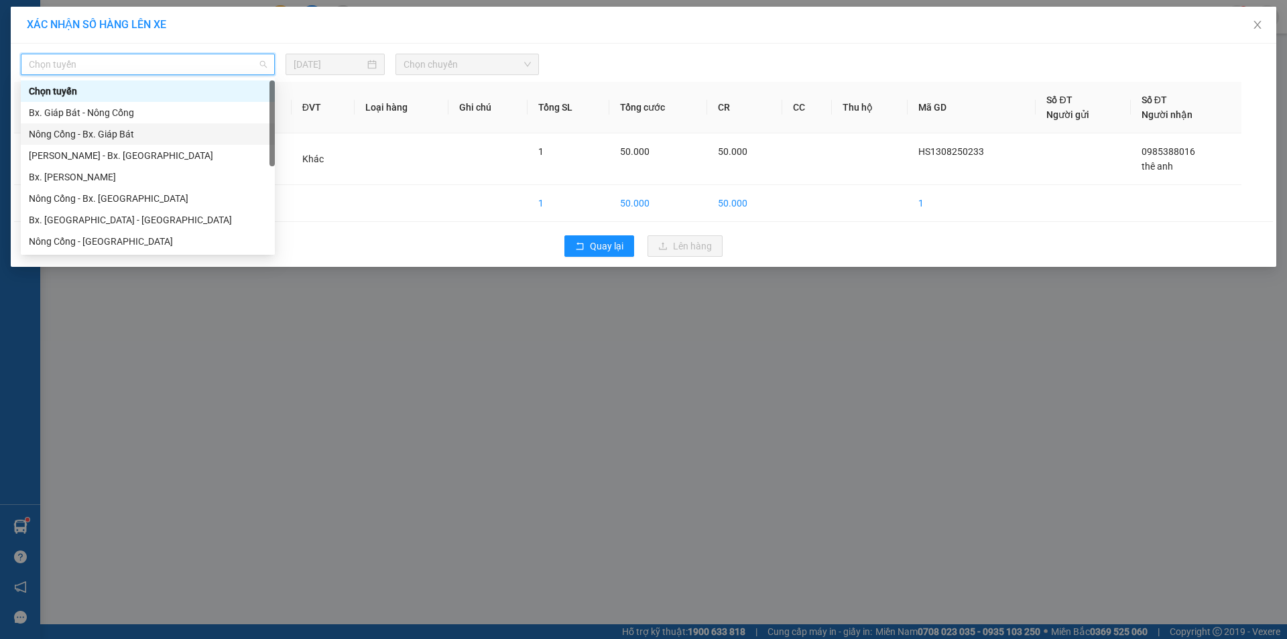
click at [127, 132] on div "Nông Cống - Bx. Giáp Bát" at bounding box center [148, 134] width 238 height 15
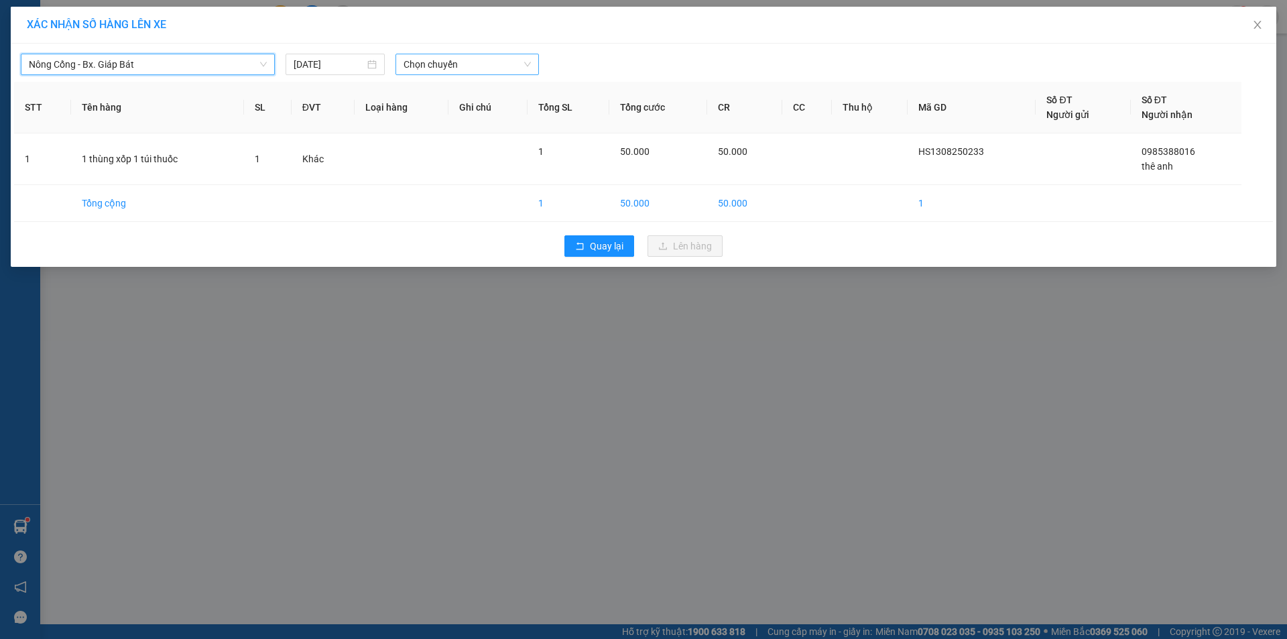
click at [530, 62] on span "Chọn chuyến" at bounding box center [466, 64] width 127 height 20
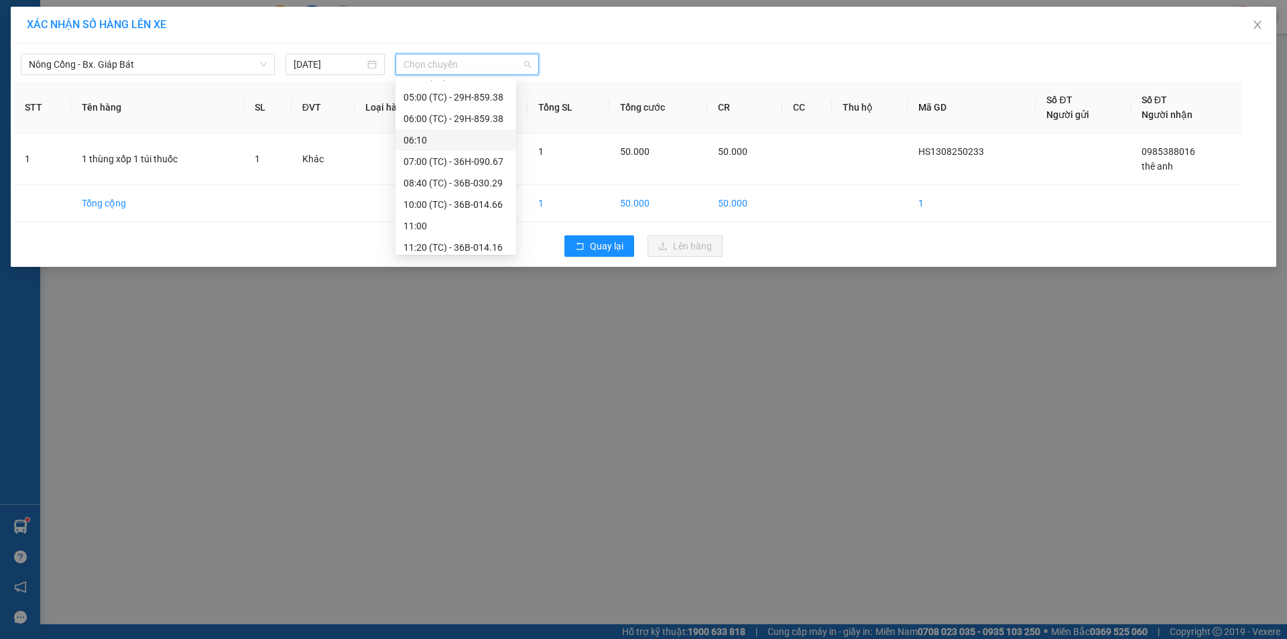
scroll to position [107, 0]
click at [475, 240] on div "14:00 (TC) - 36H-090.71" at bounding box center [455, 241] width 105 height 15
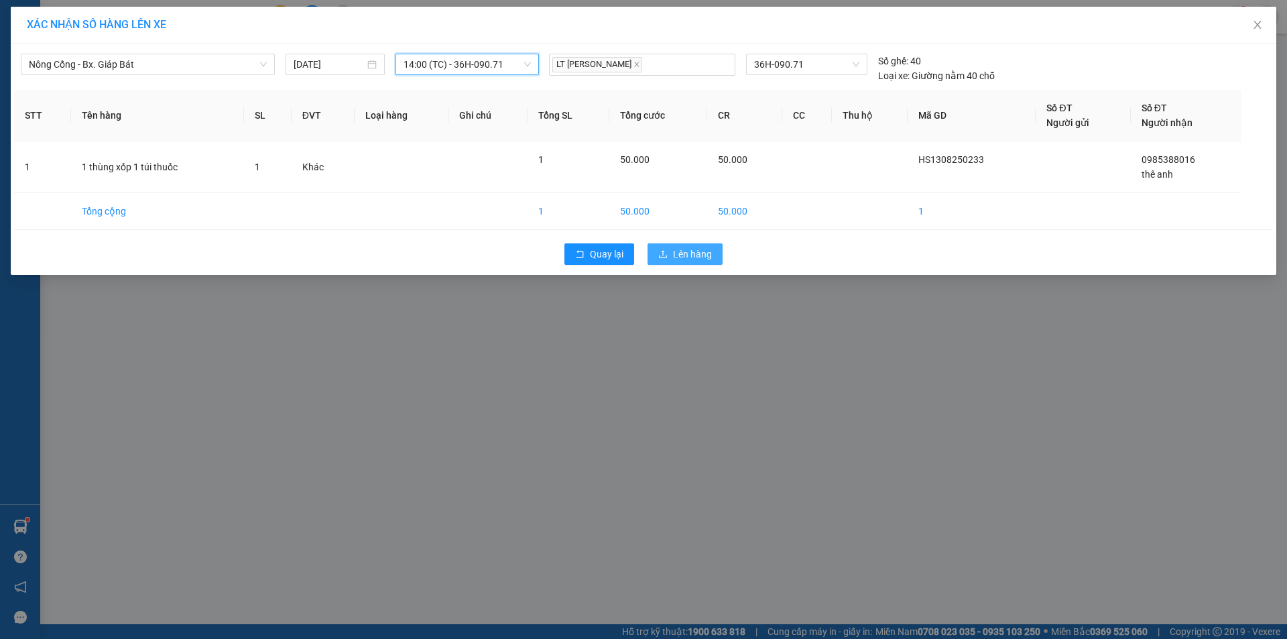
click at [705, 253] on span "Lên hàng" at bounding box center [692, 254] width 39 height 15
